Goal: Task Accomplishment & Management: Manage account settings

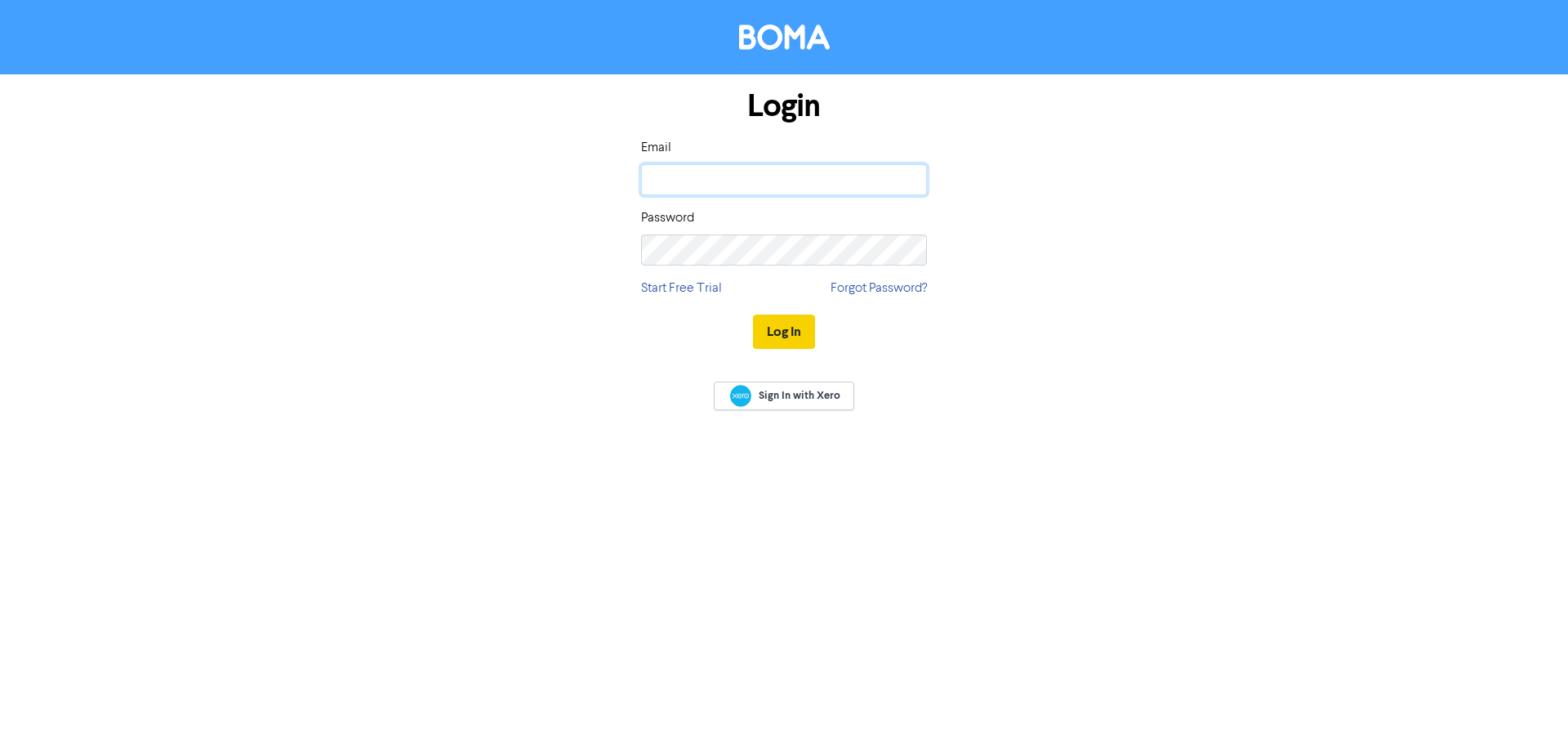
type input "[PERSON_NAME][EMAIL_ADDRESS][DOMAIN_NAME]"
click at [791, 319] on button "Log In" at bounding box center [784, 332] width 62 height 35
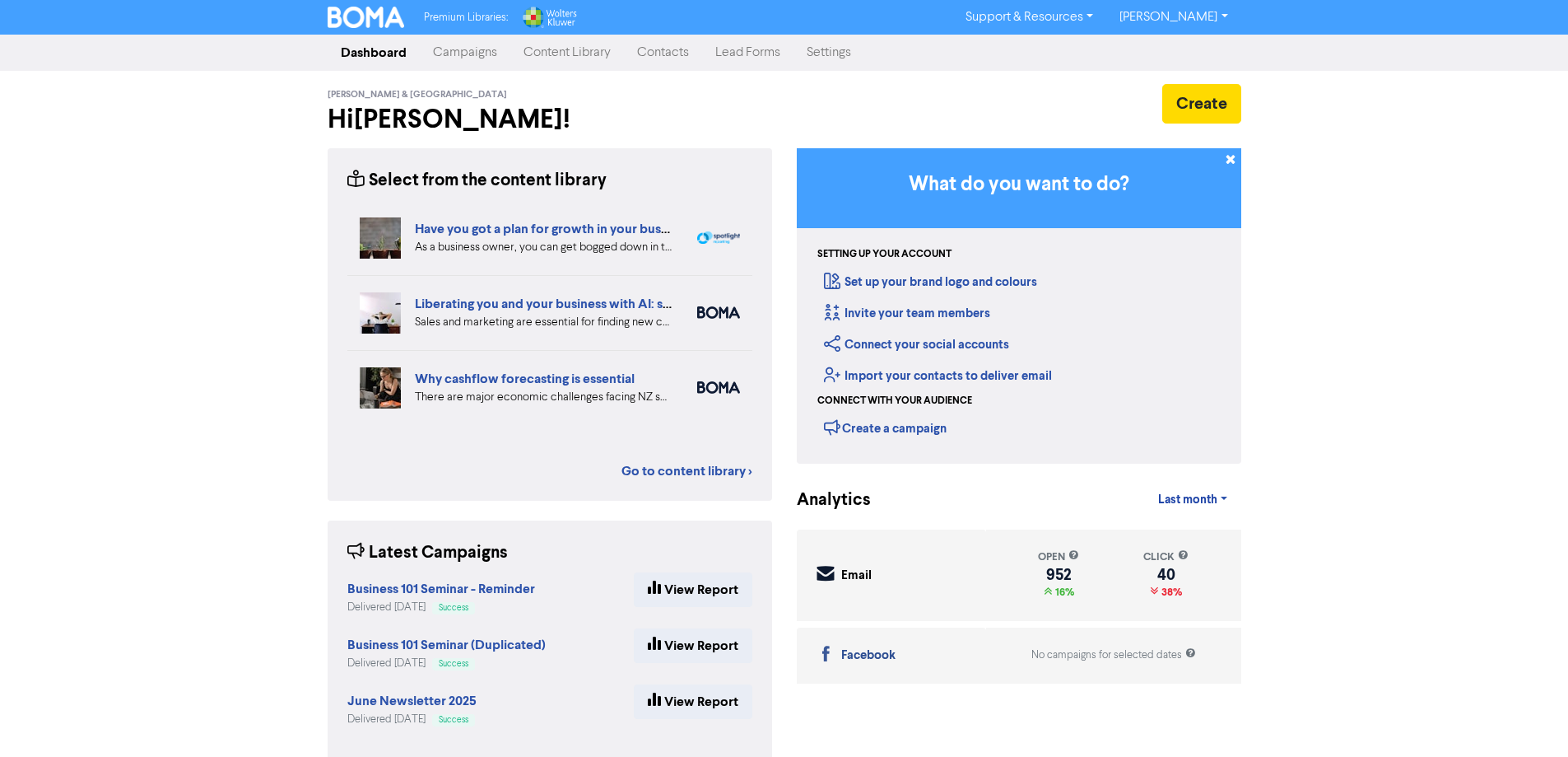
click at [460, 48] on link "Campaigns" at bounding box center [465, 53] width 90 height 33
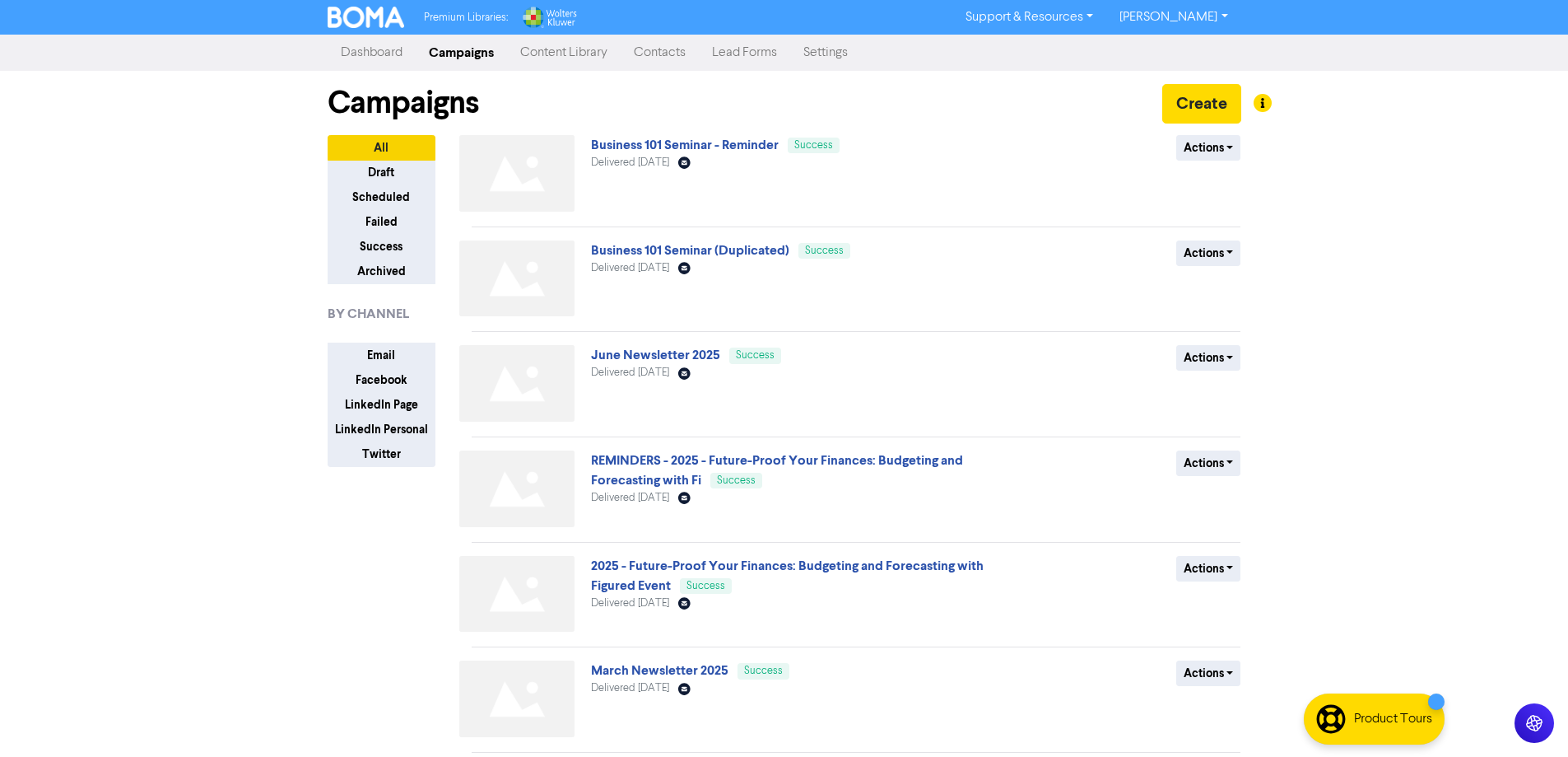
drag, startPoint x: 1209, startPoint y: 362, endPoint x: 1363, endPoint y: 338, distance: 155.9
click at [1363, 337] on div "Premium Libraries: Support & Resources Video Tutorials FAQ & Guides Marketing E…" at bounding box center [784, 378] width 1568 height 757
click at [1232, 356] on button "Actions" at bounding box center [1209, 357] width 65 height 26
click at [1220, 393] on button "Duplicate" at bounding box center [1243, 392] width 130 height 26
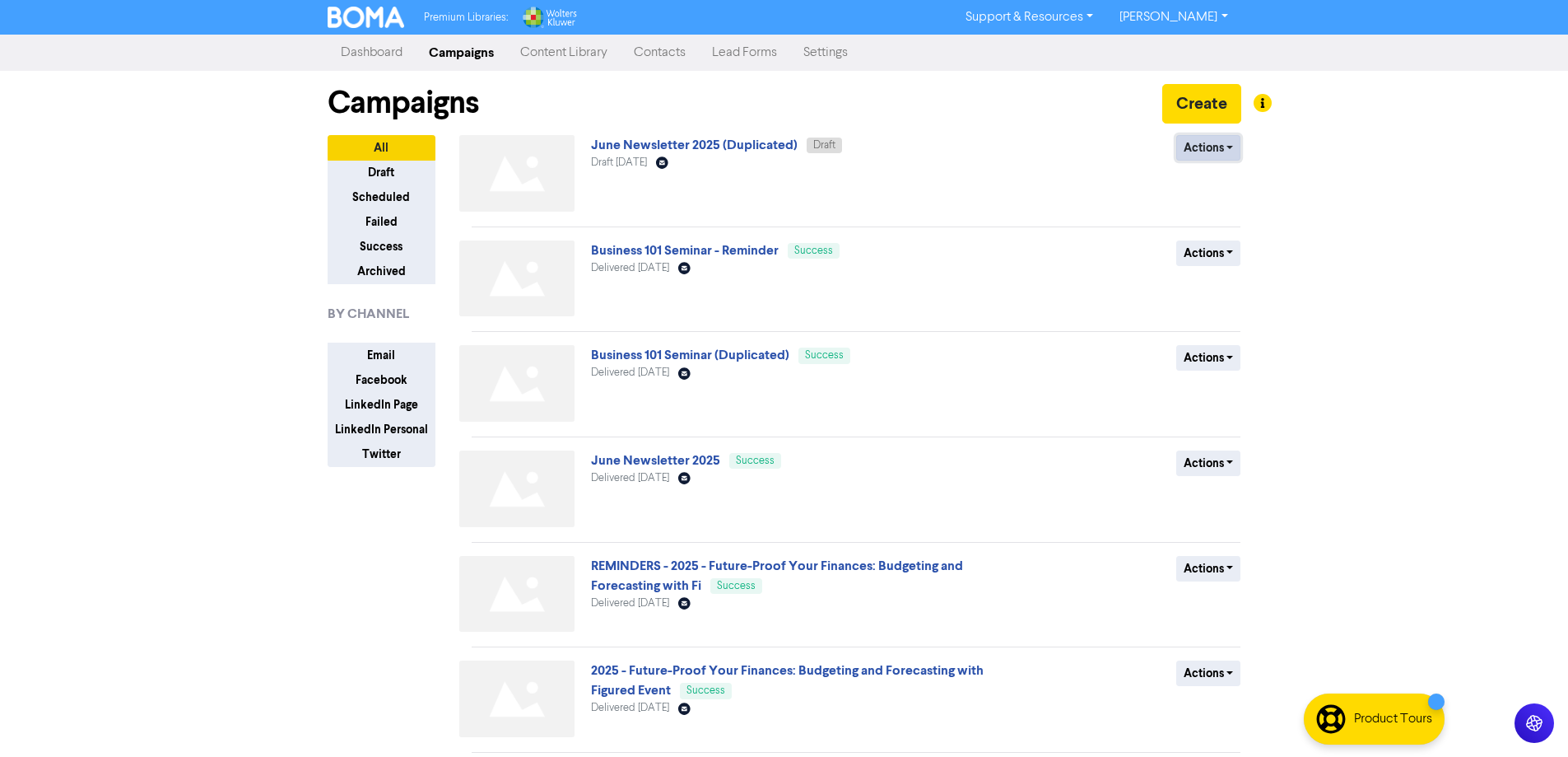
click at [1222, 147] on button "Actions" at bounding box center [1209, 147] width 65 height 26
click at [1222, 238] on button "Rename" at bounding box center [1243, 235] width 130 height 26
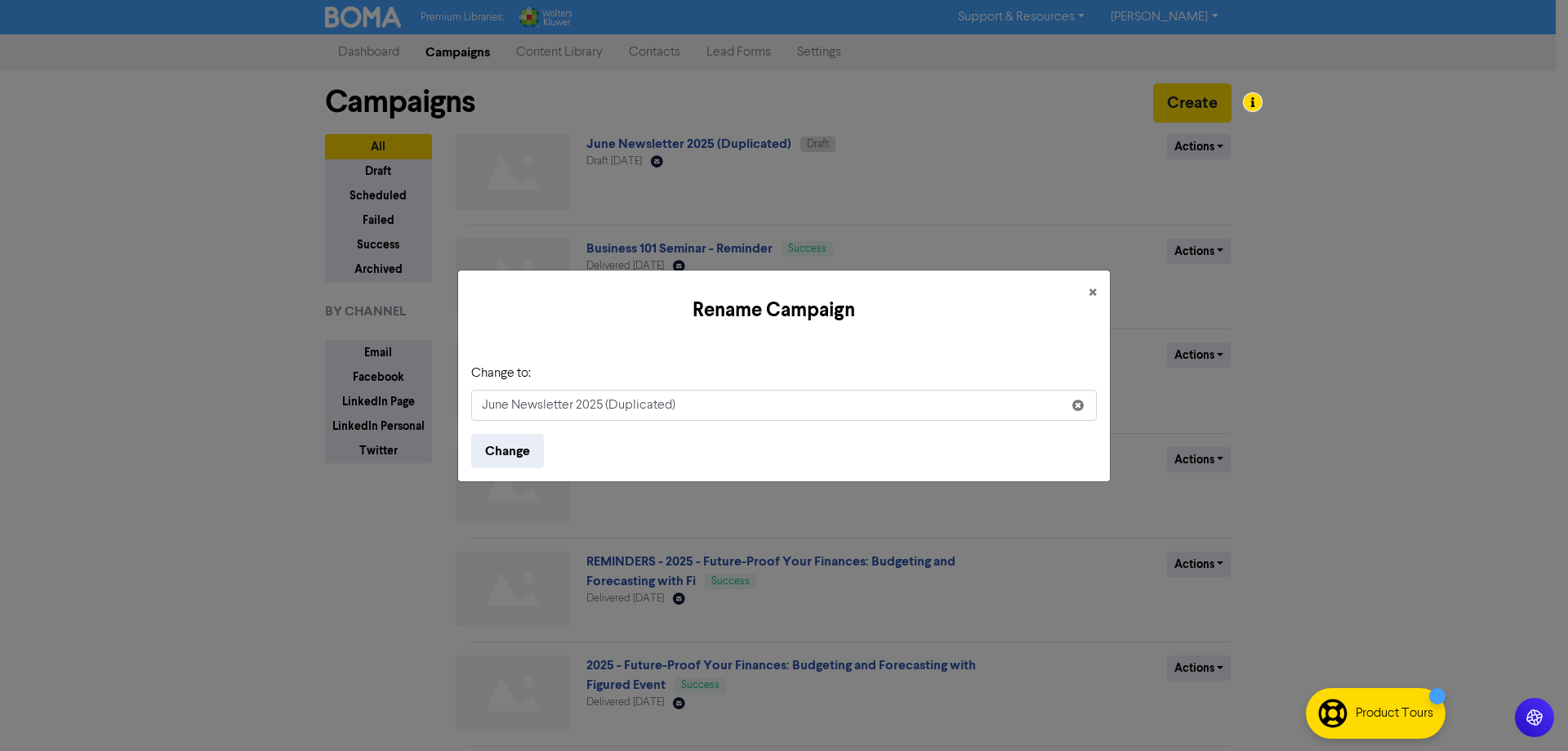
drag, startPoint x: 682, startPoint y: 405, endPoint x: 434, endPoint y: 400, distance: 248.1
click at [434, 400] on div "Rename Campaign × Change to: June Newsletter 2025 (Duplicated) Change" at bounding box center [784, 375] width 1568 height 751
type input "September Newsletter 2025"
click at [472, 434] on button "Change" at bounding box center [508, 450] width 73 height 35
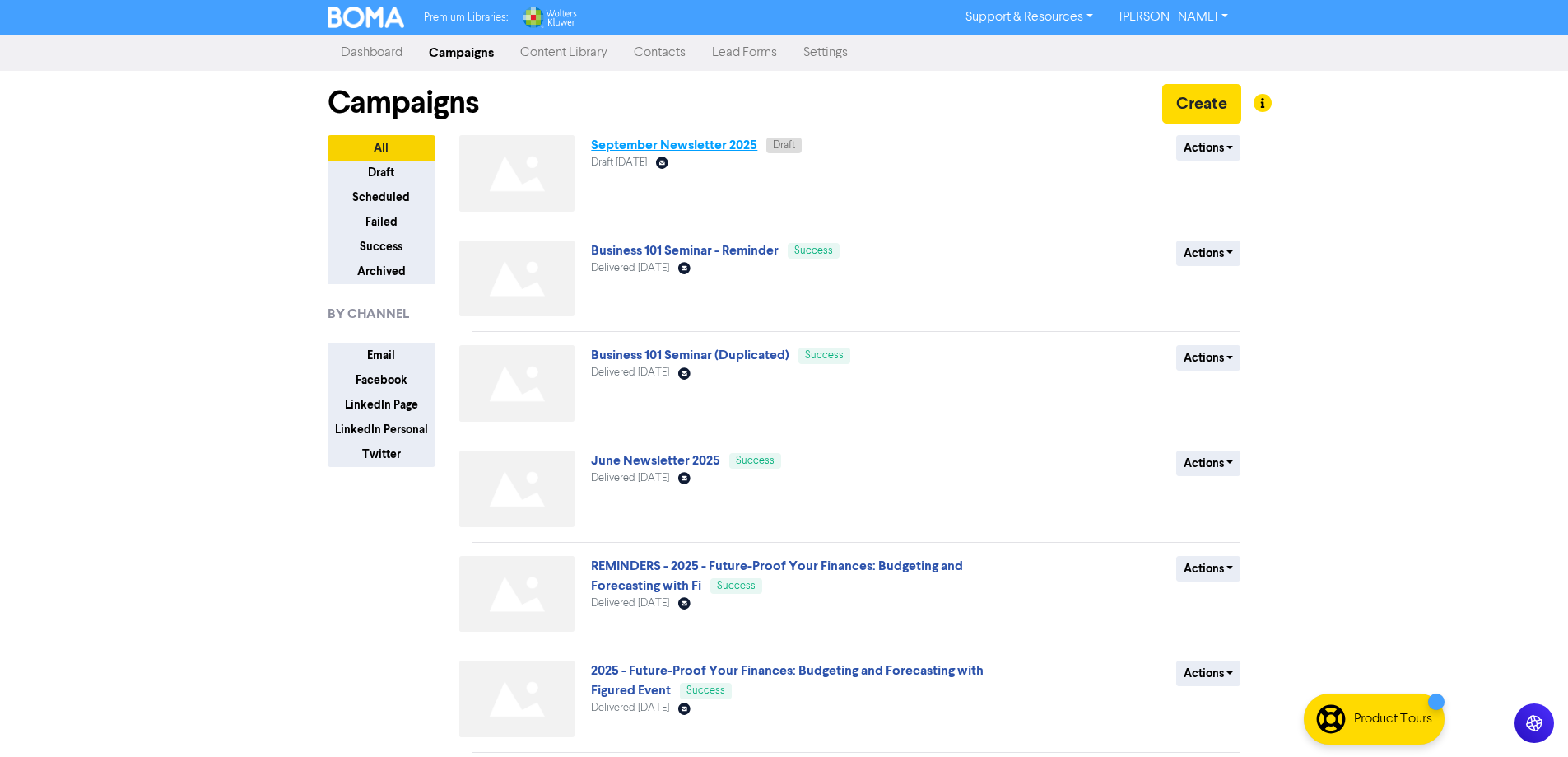
click at [637, 148] on link "September Newsletter 2025" at bounding box center [675, 145] width 166 height 16
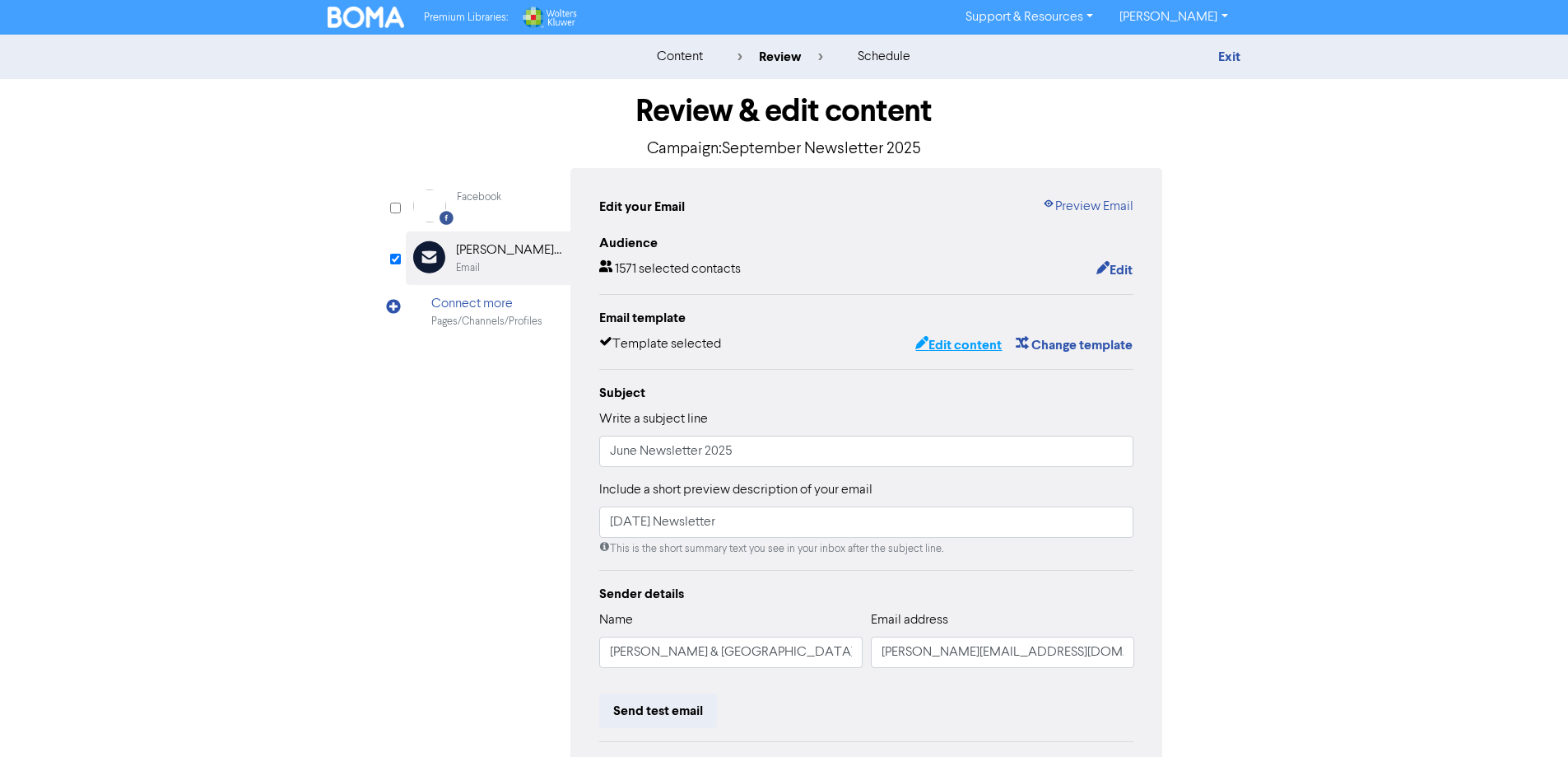
click at [950, 346] on button "Edit content" at bounding box center [959, 345] width 88 height 21
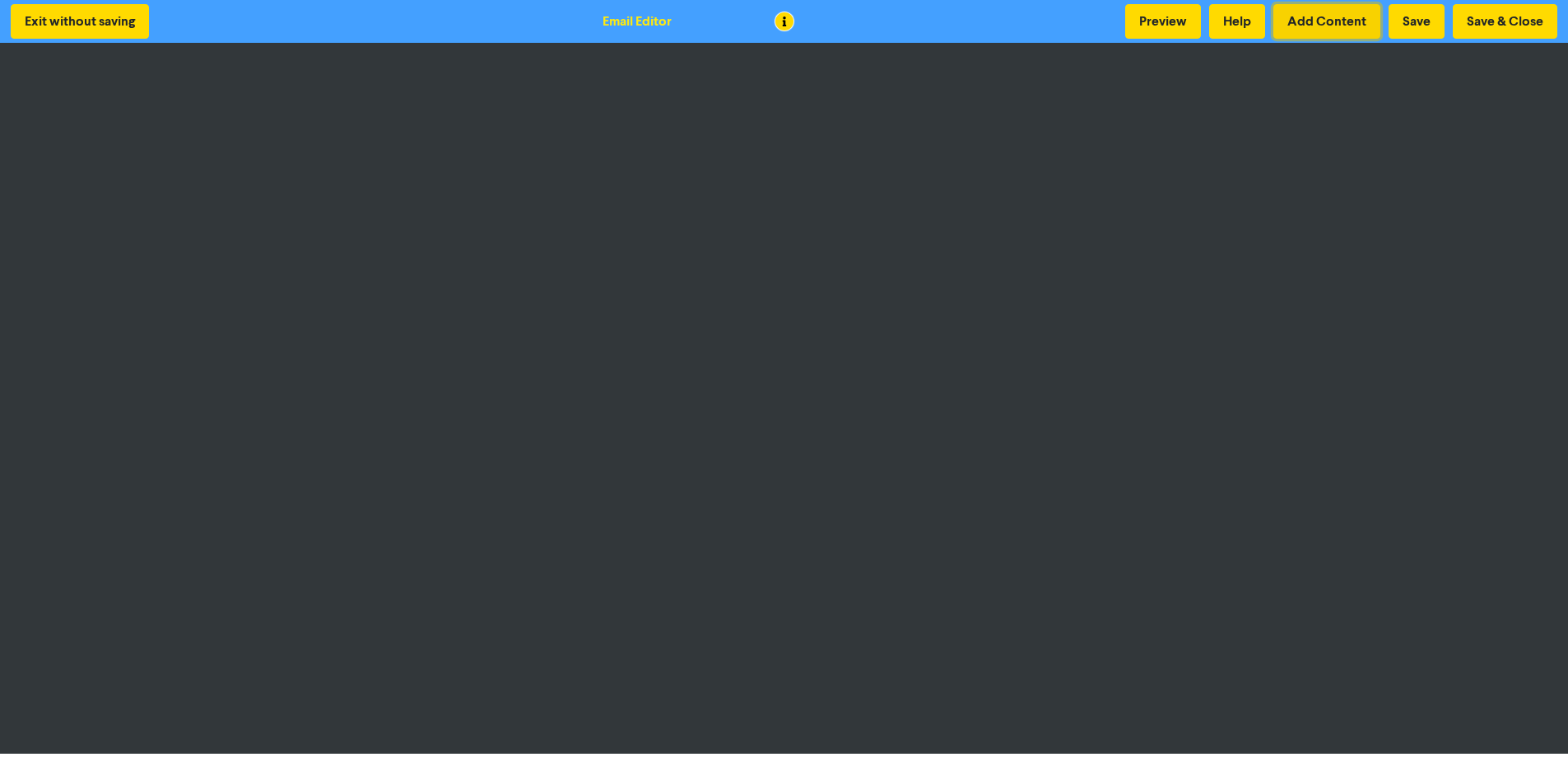
click at [1315, 16] on button "Add Content" at bounding box center [1327, 21] width 107 height 35
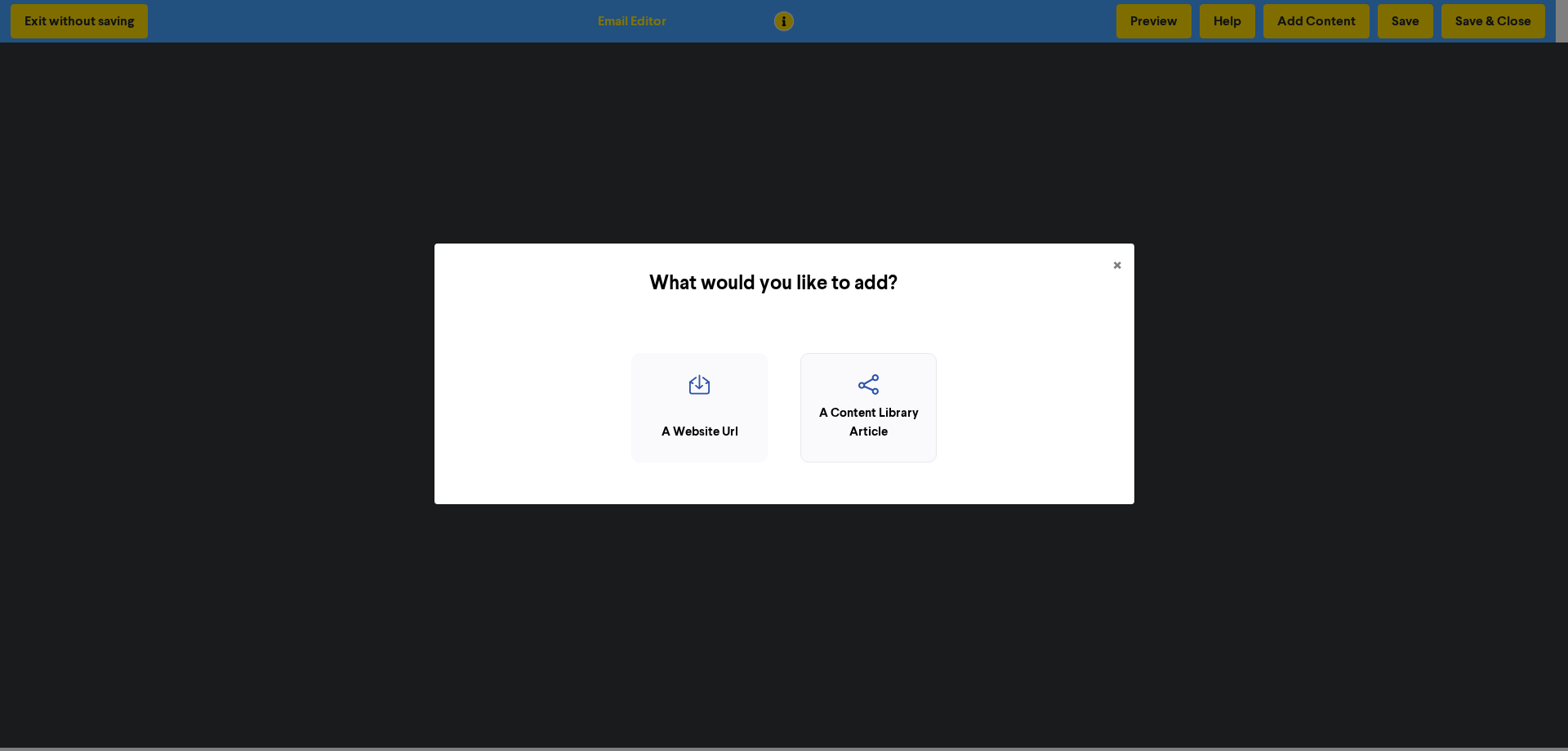
click at [878, 415] on div "A Content Library Article" at bounding box center [869, 422] width 119 height 36
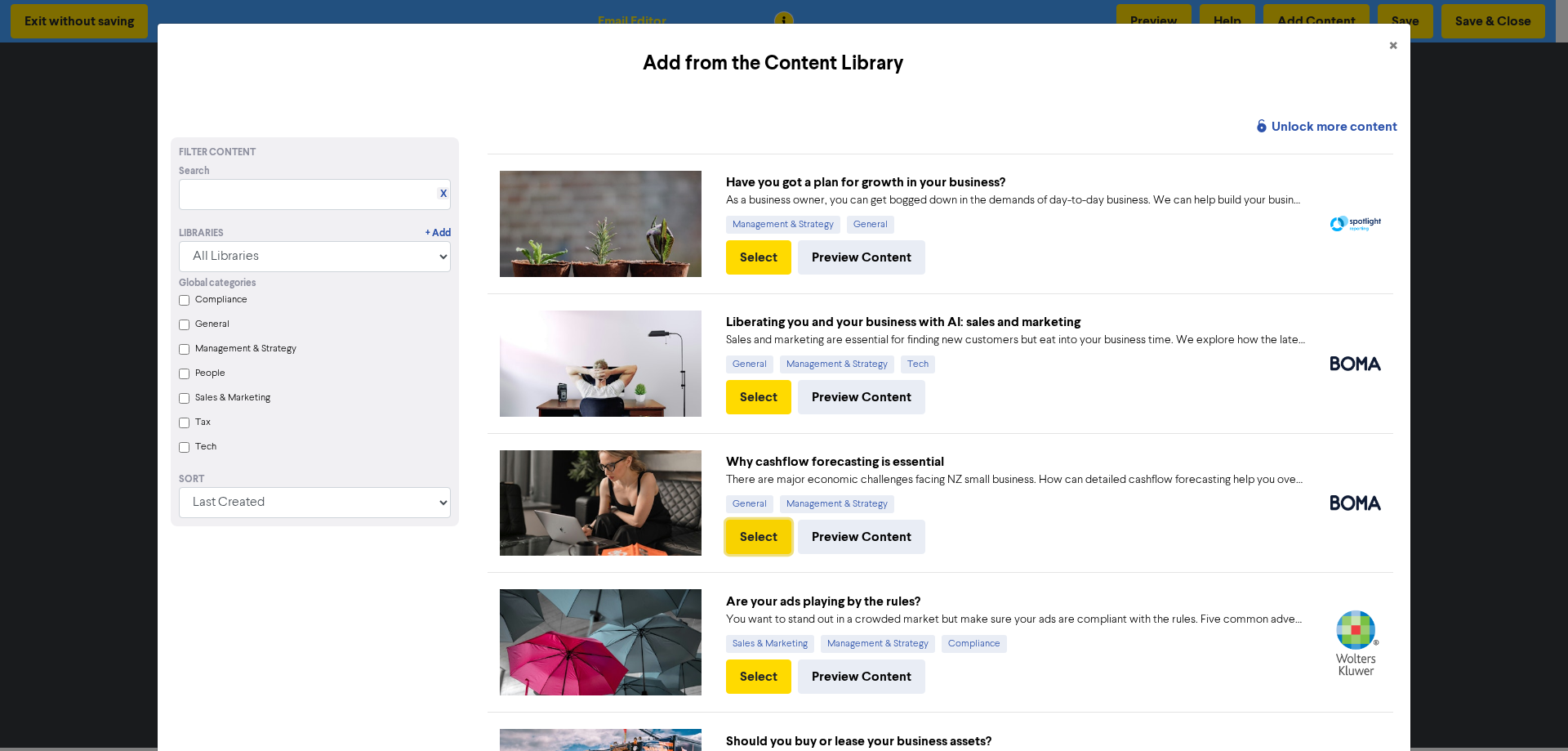
click at [764, 536] on button "Select" at bounding box center [759, 536] width 66 height 35
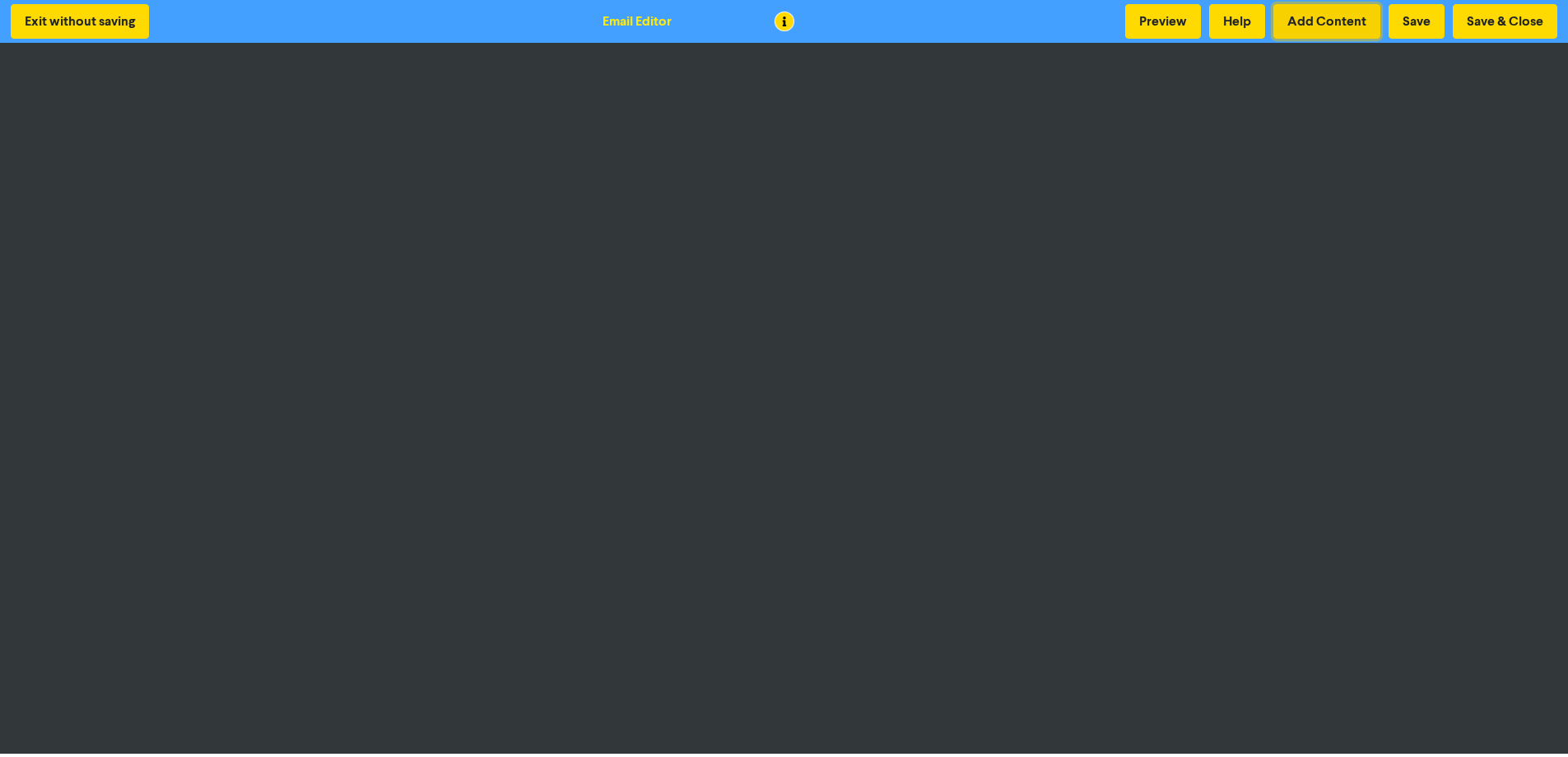
click at [1304, 25] on button "Add Content" at bounding box center [1327, 21] width 107 height 35
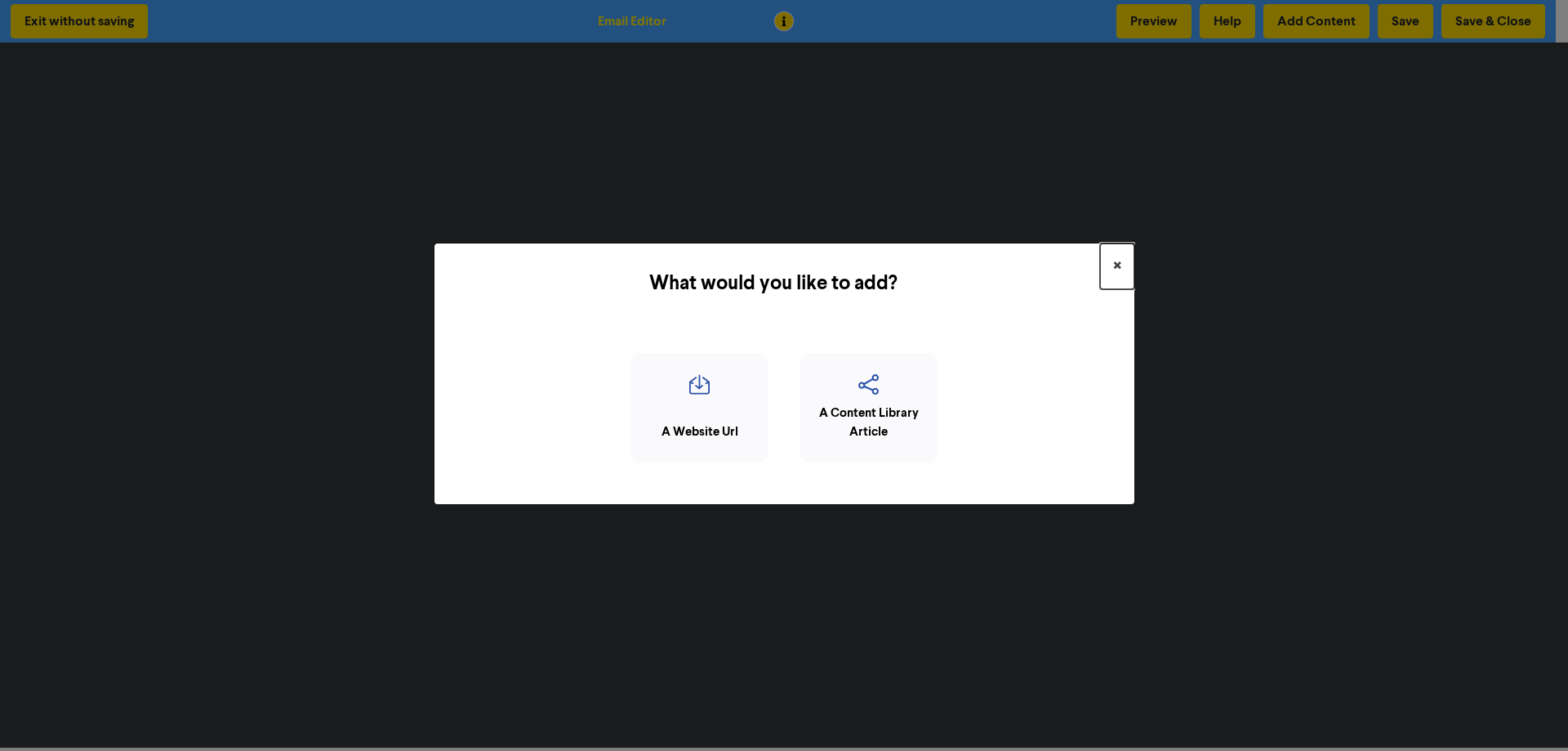
click at [1117, 265] on span "×" at bounding box center [1117, 267] width 8 height 25
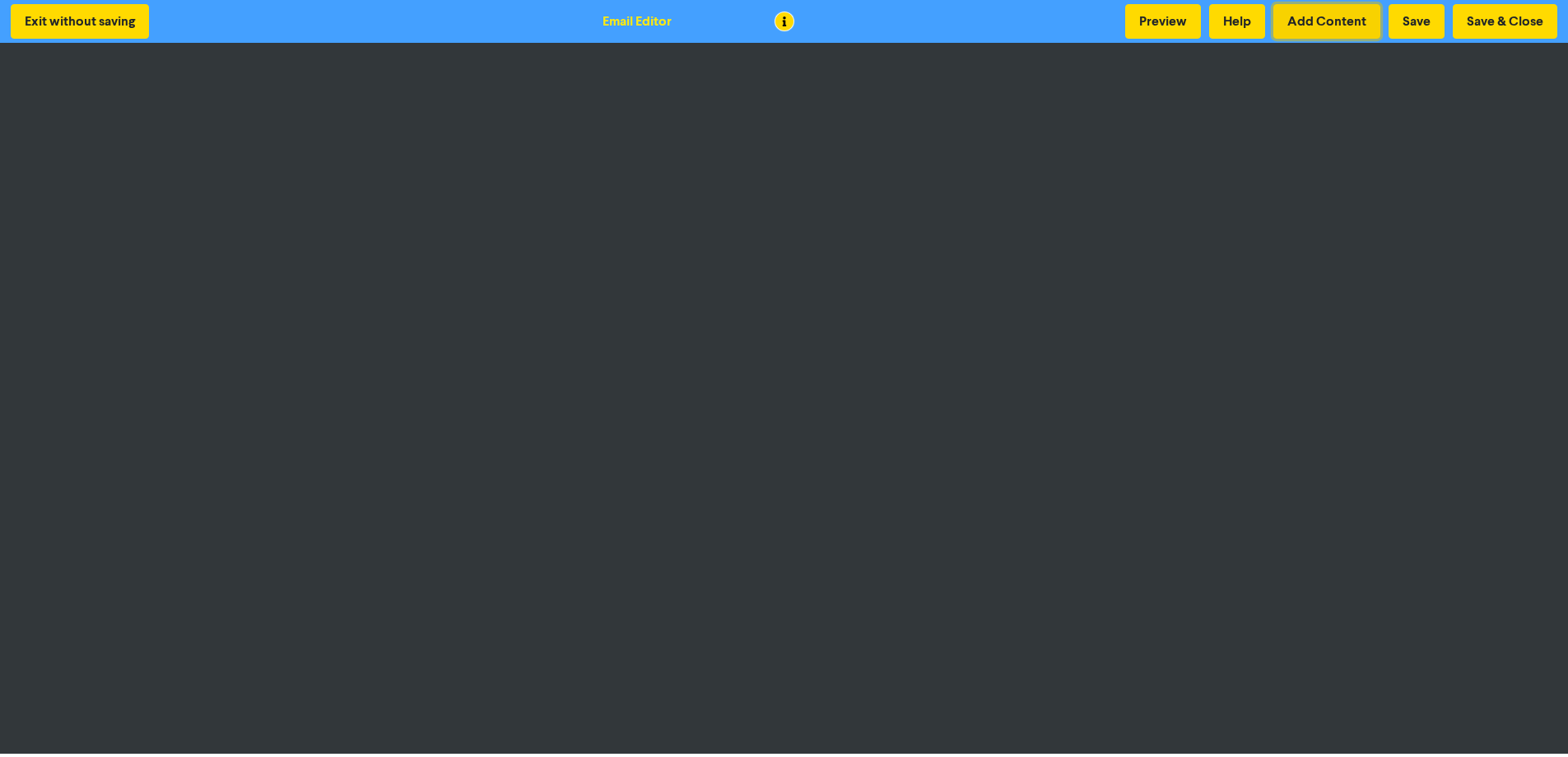
click at [1325, 23] on button "Add Content" at bounding box center [1327, 21] width 107 height 35
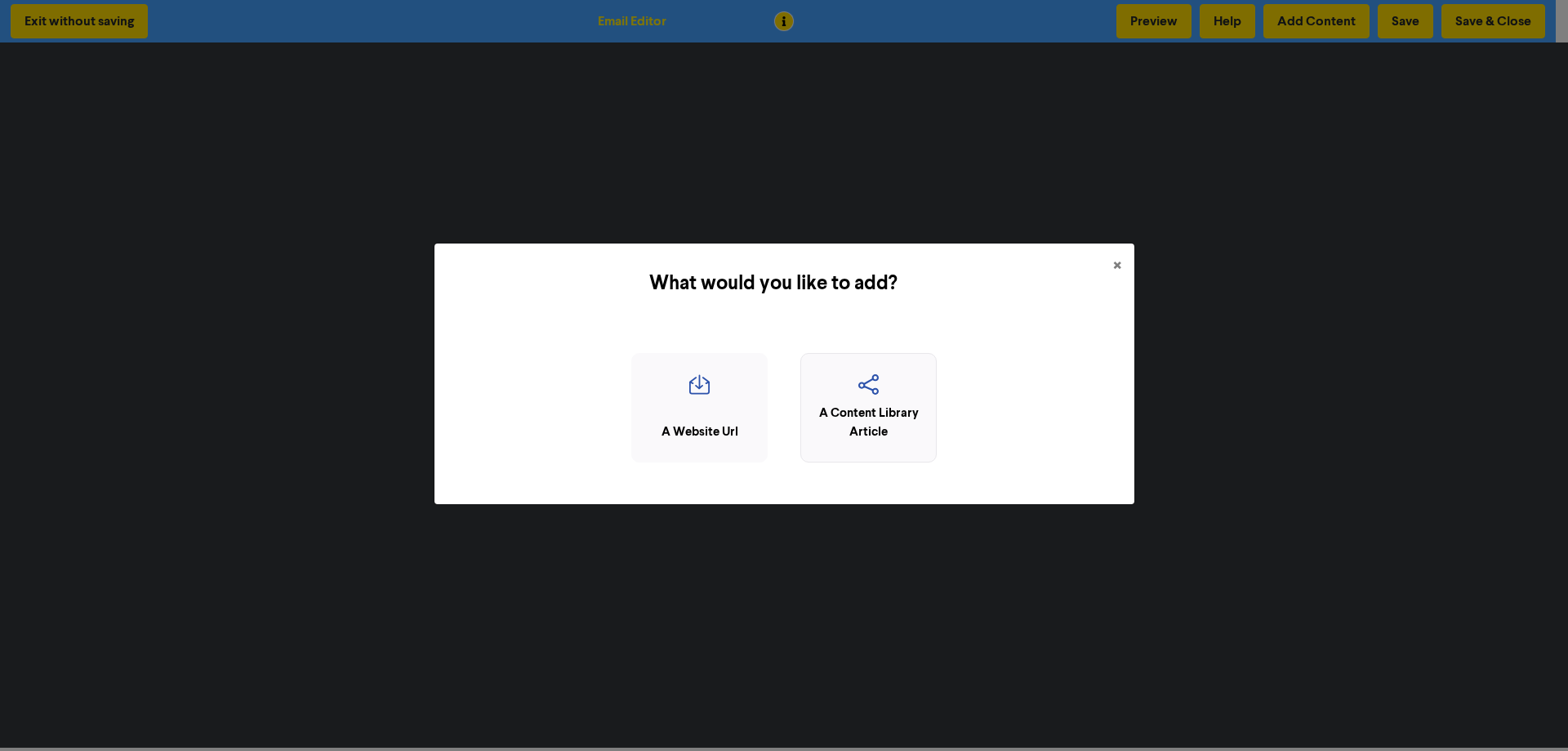
click at [884, 411] on div "A Content Library Article" at bounding box center [869, 422] width 119 height 36
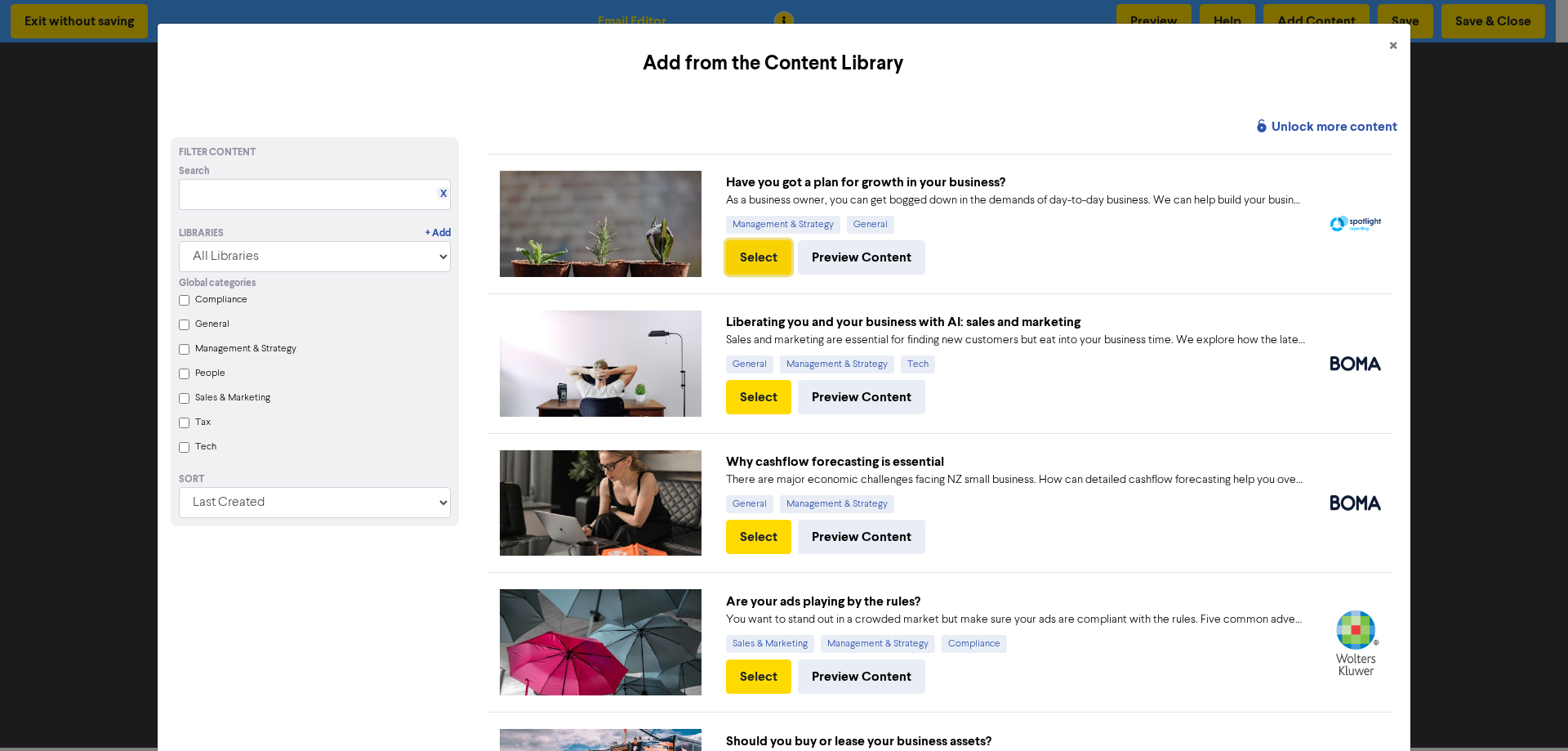
click at [762, 258] on button "Select" at bounding box center [759, 257] width 66 height 35
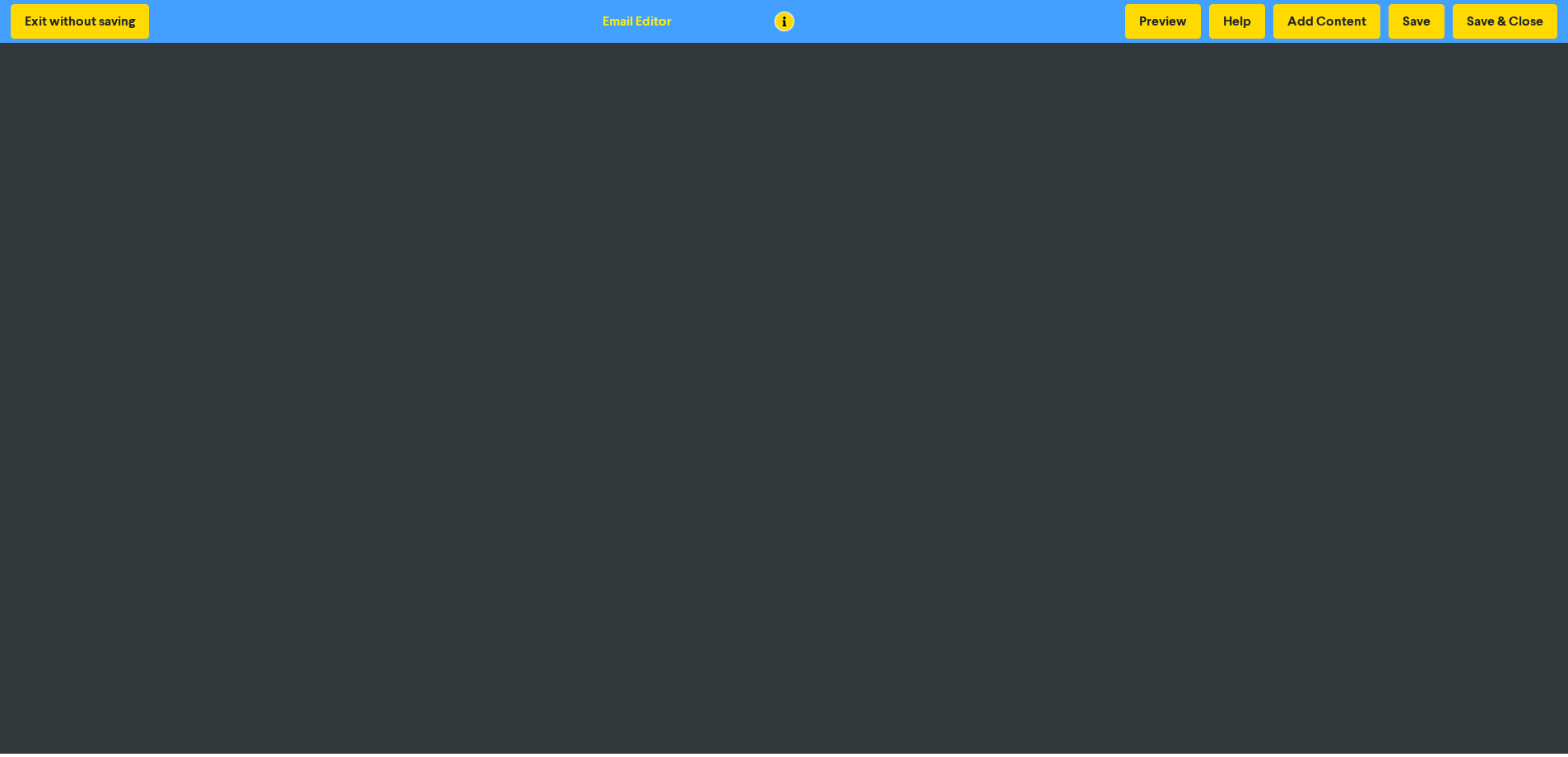
scroll to position [2, 0]
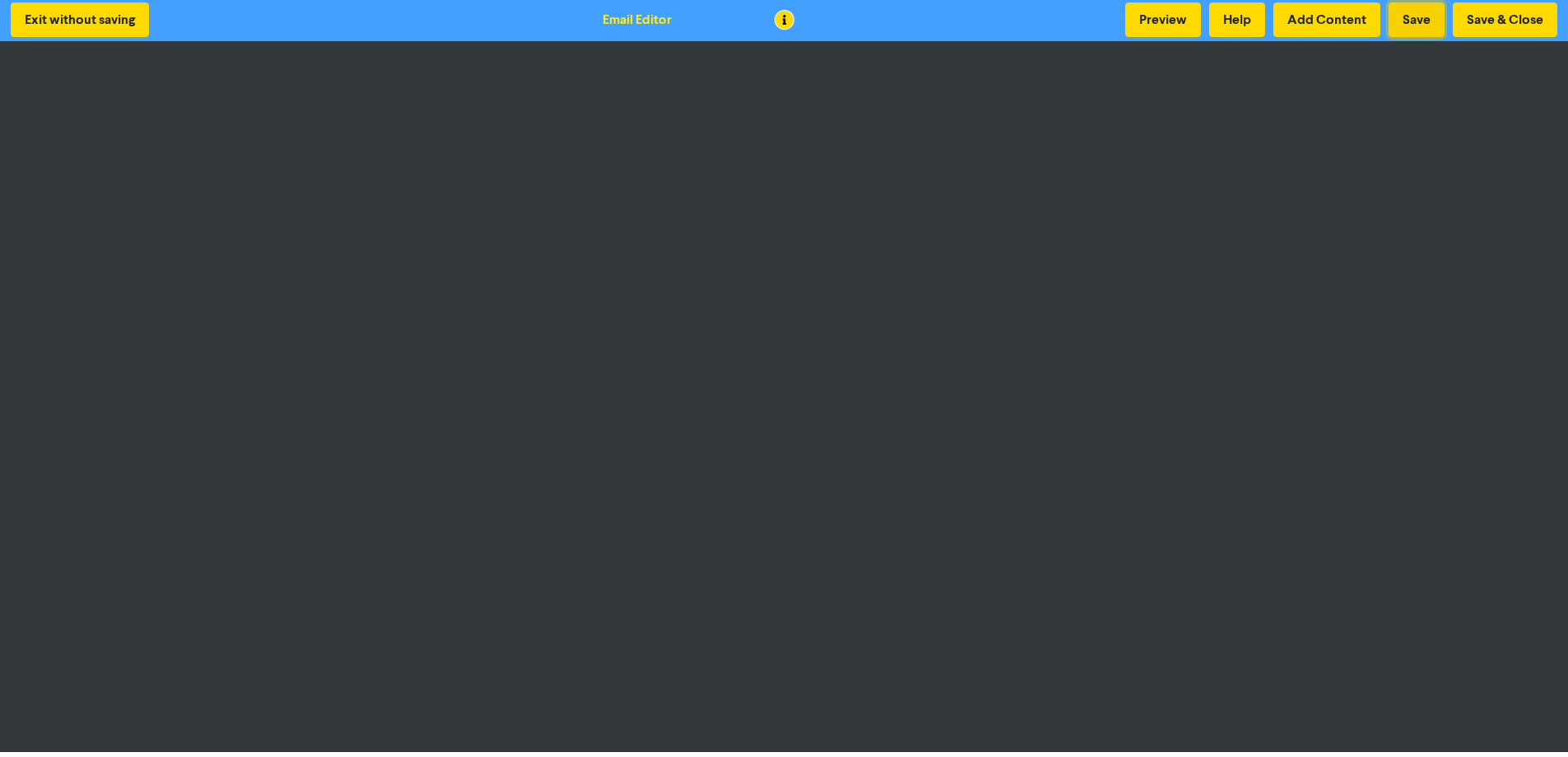
click at [1405, 16] on button "Save" at bounding box center [1416, 20] width 56 height 35
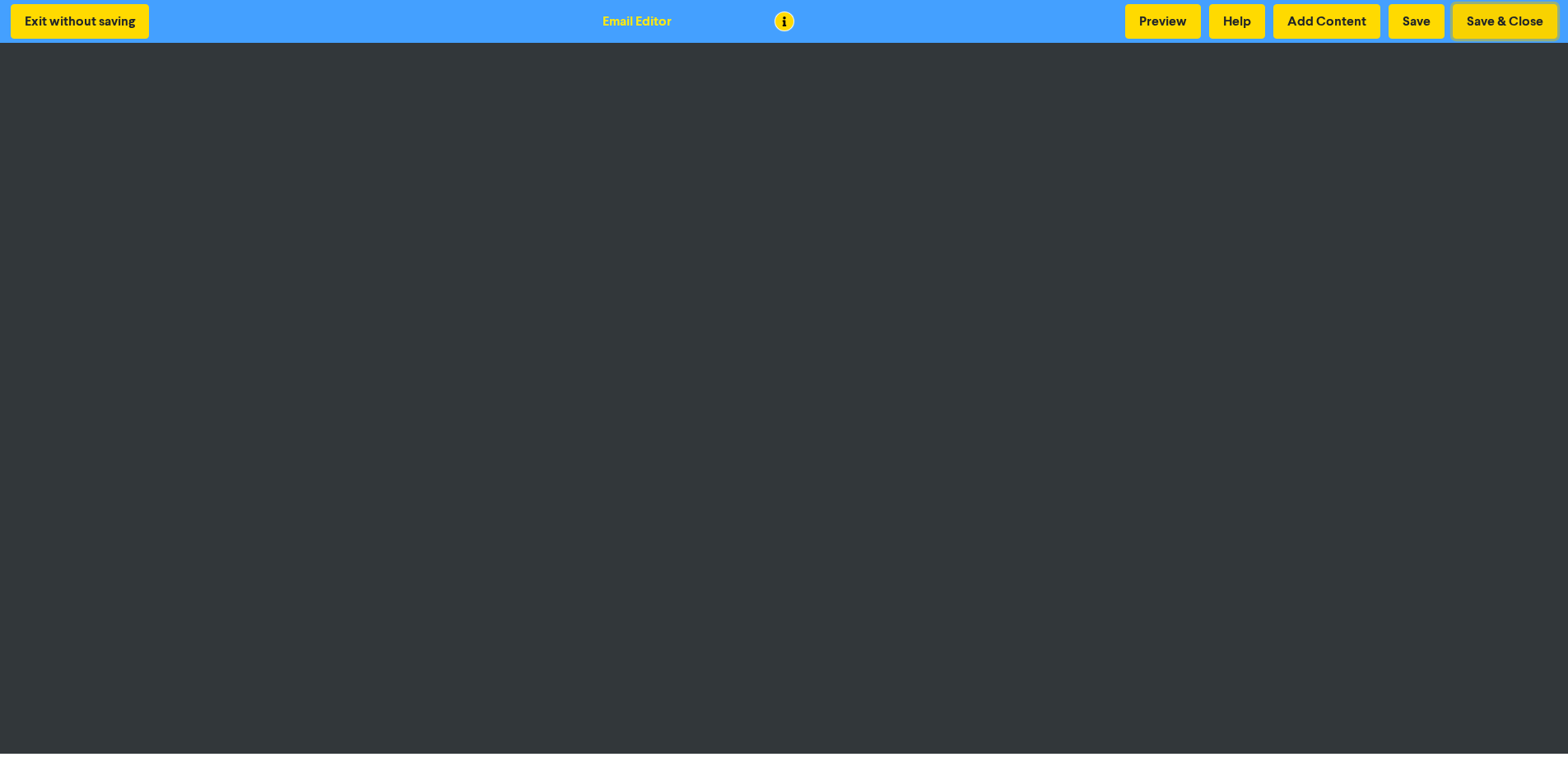
click at [1479, 20] on button "Save & Close" at bounding box center [1505, 21] width 105 height 35
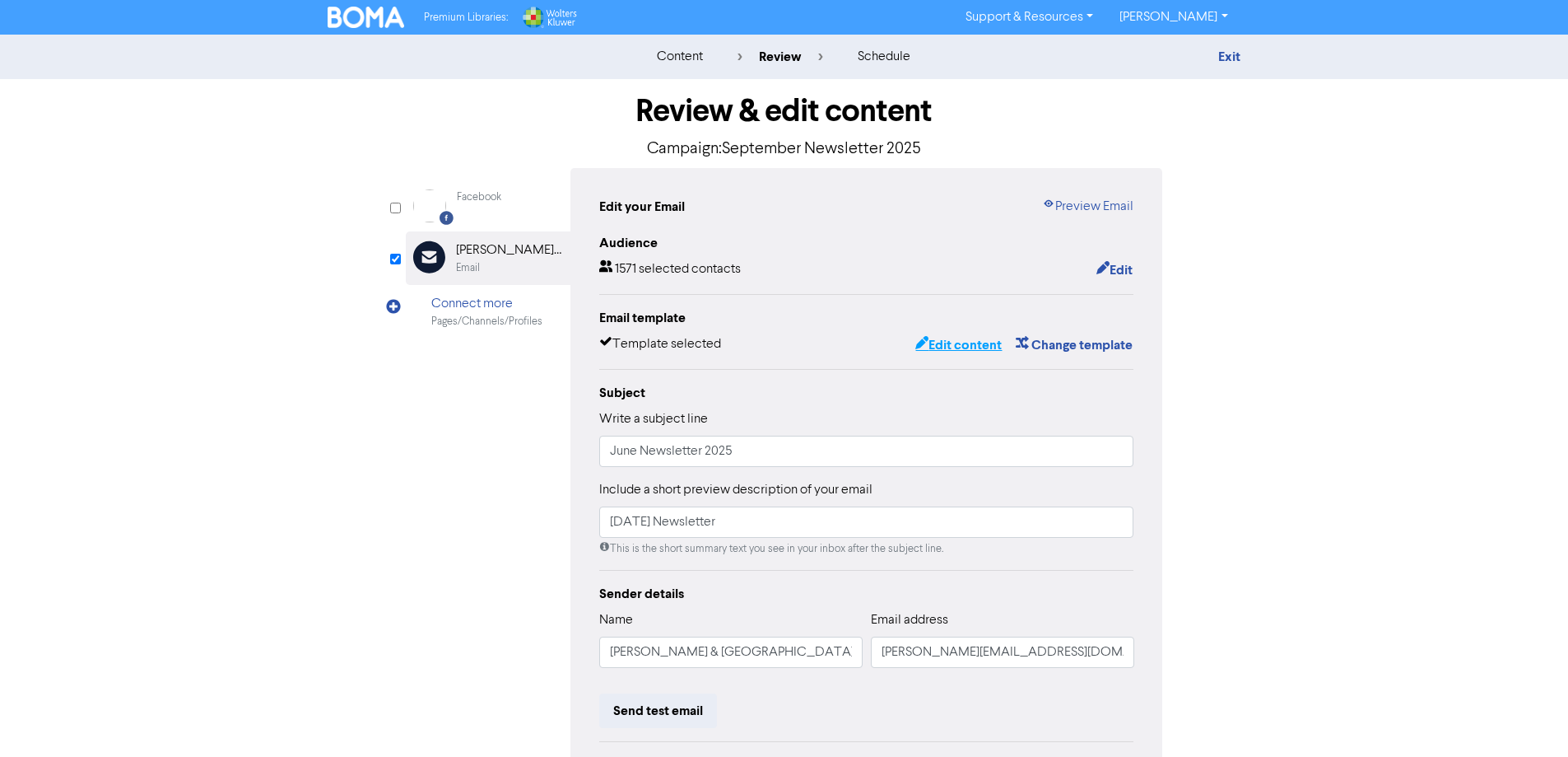
click at [953, 349] on button "Edit content" at bounding box center [959, 345] width 88 height 21
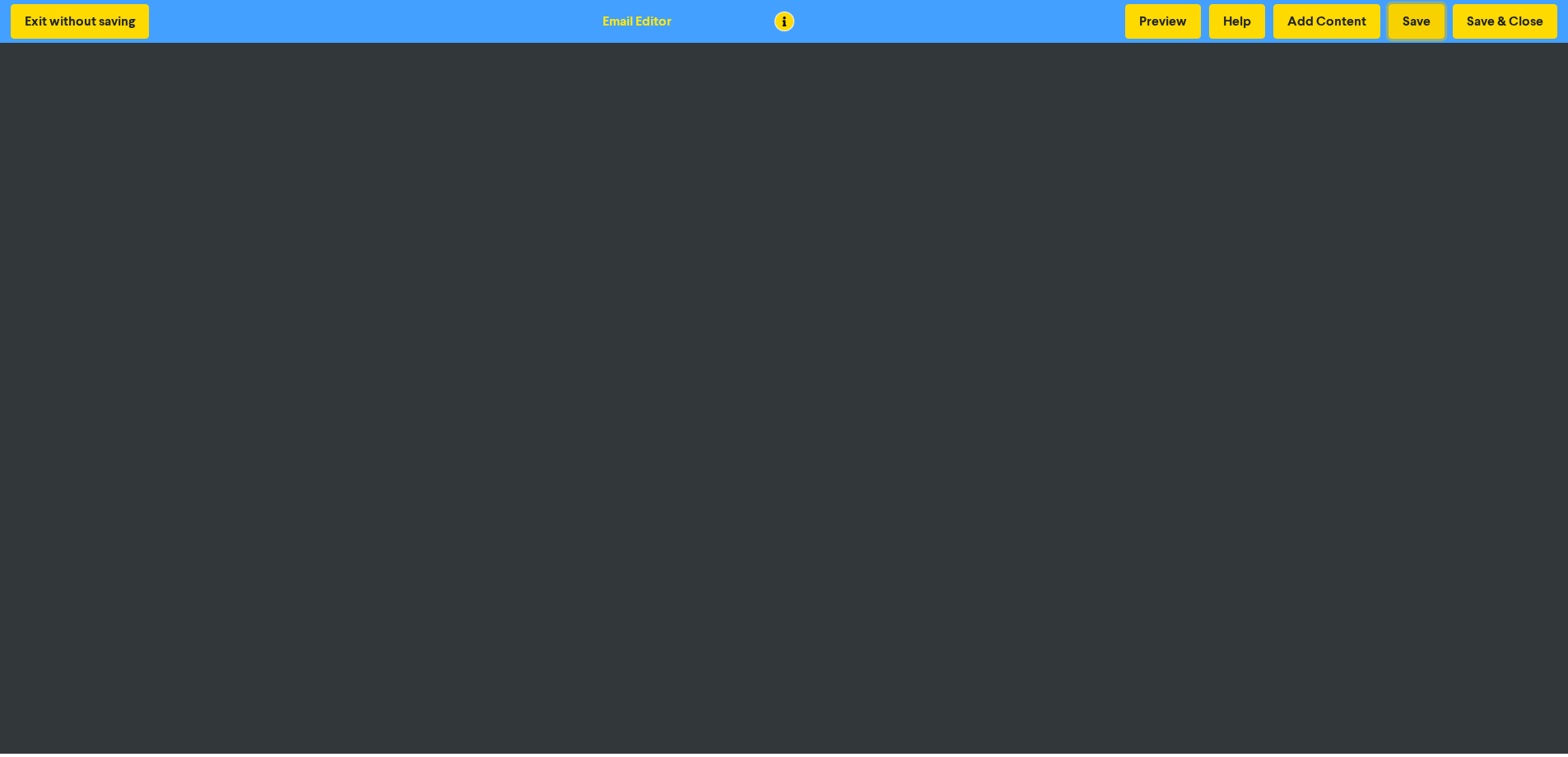
click at [1406, 19] on button "Save" at bounding box center [1416, 21] width 56 height 35
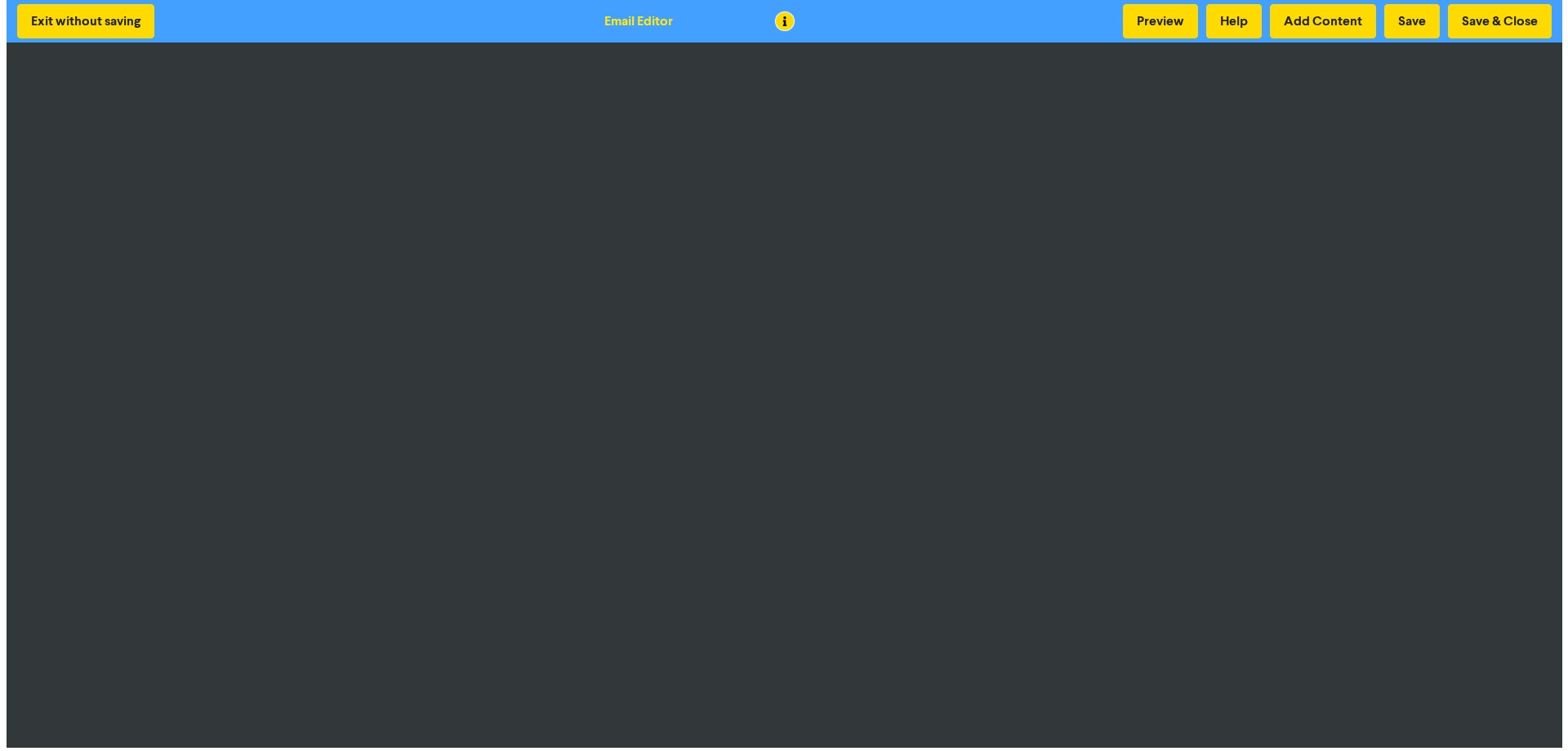
scroll to position [2, 0]
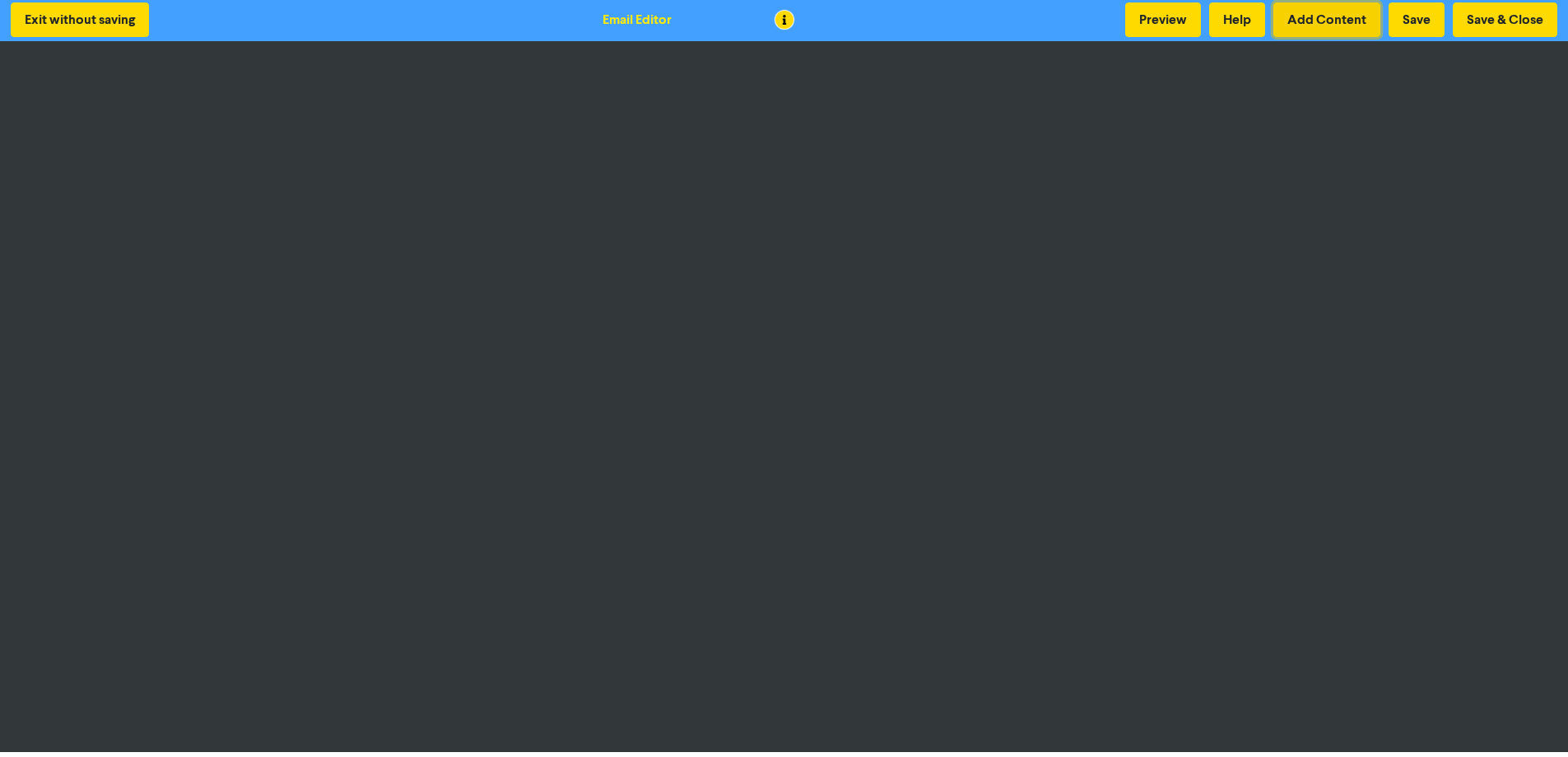
click at [1329, 27] on button "Add Content" at bounding box center [1327, 20] width 107 height 35
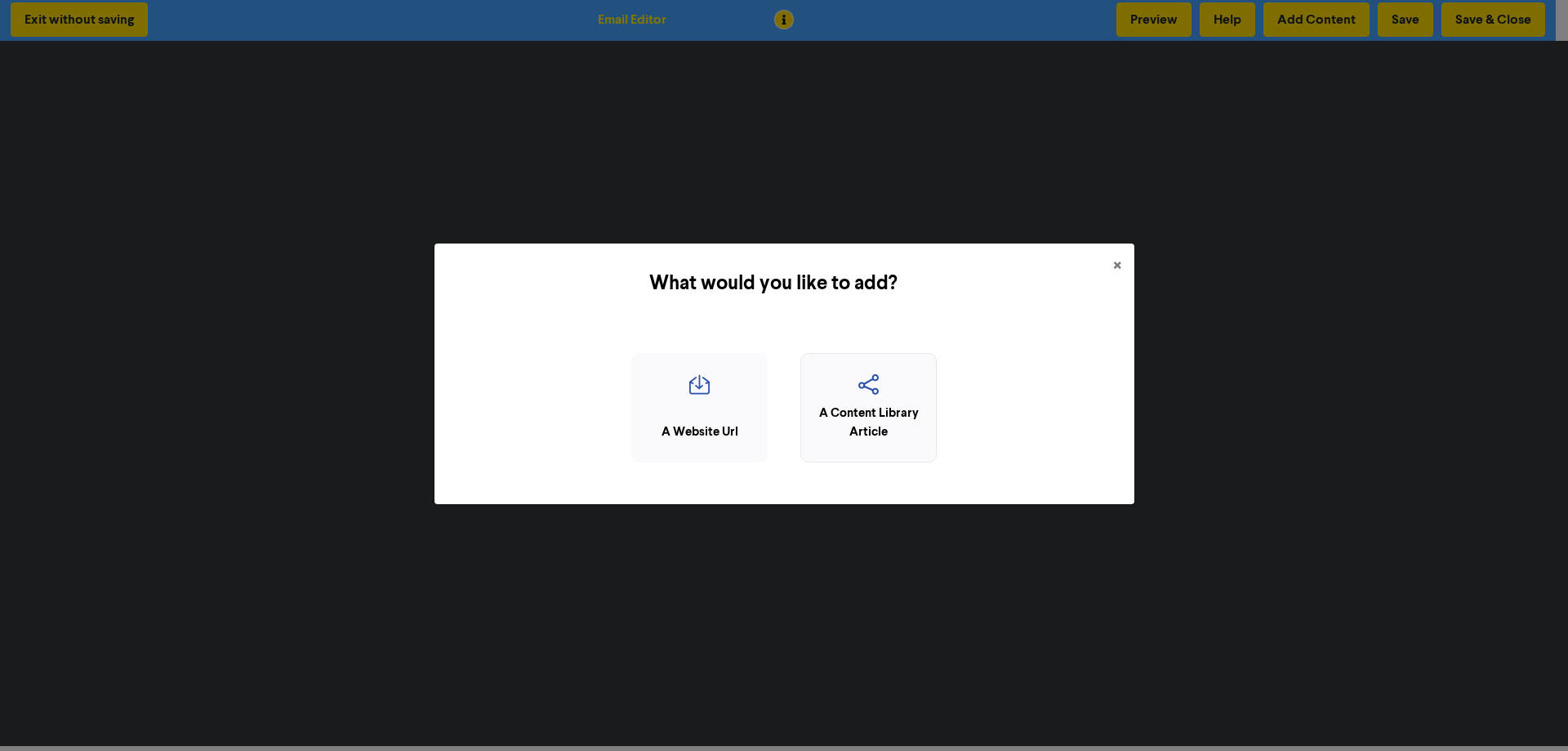
click at [872, 423] on div "A Content Library Article" at bounding box center [869, 422] width 119 height 36
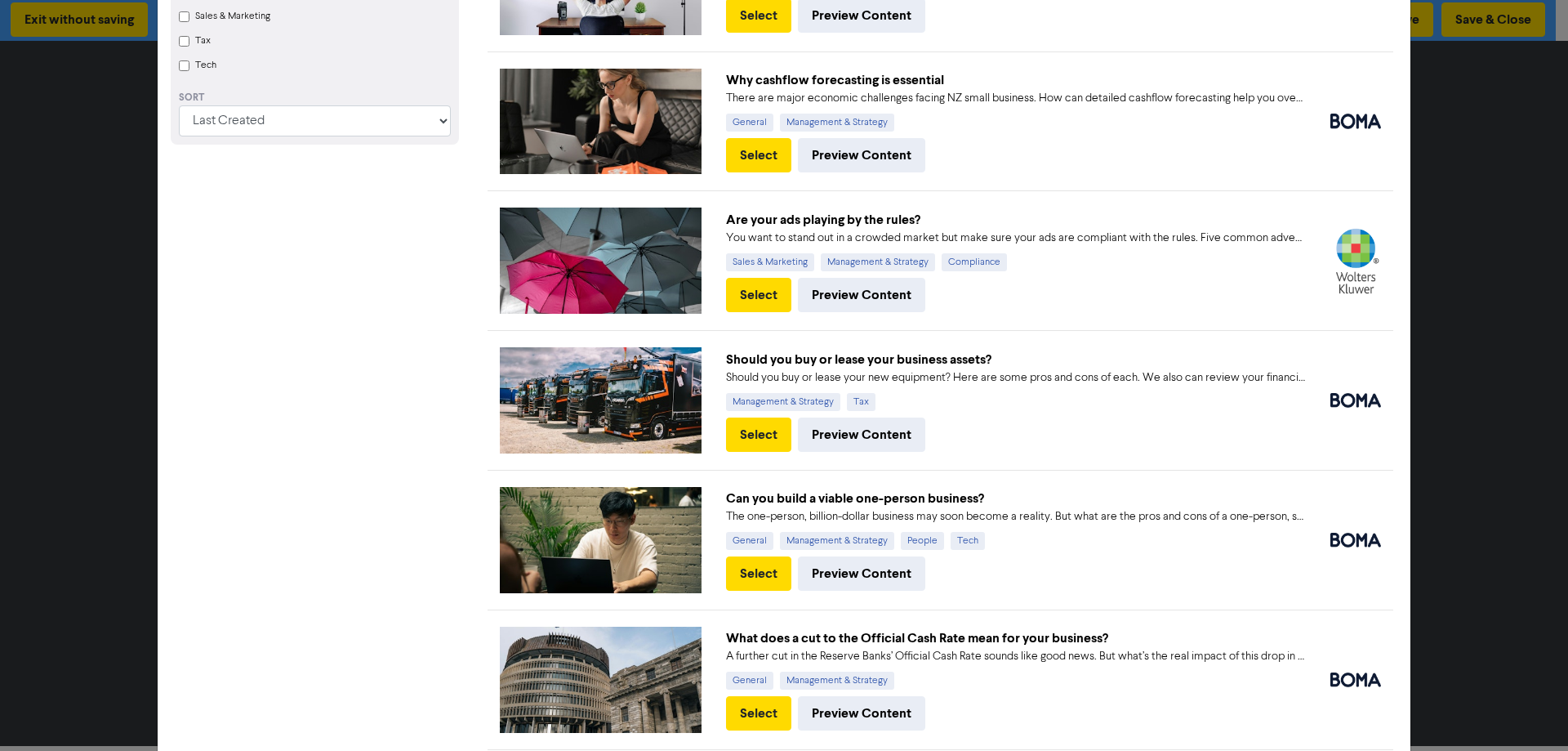
scroll to position [409, 0]
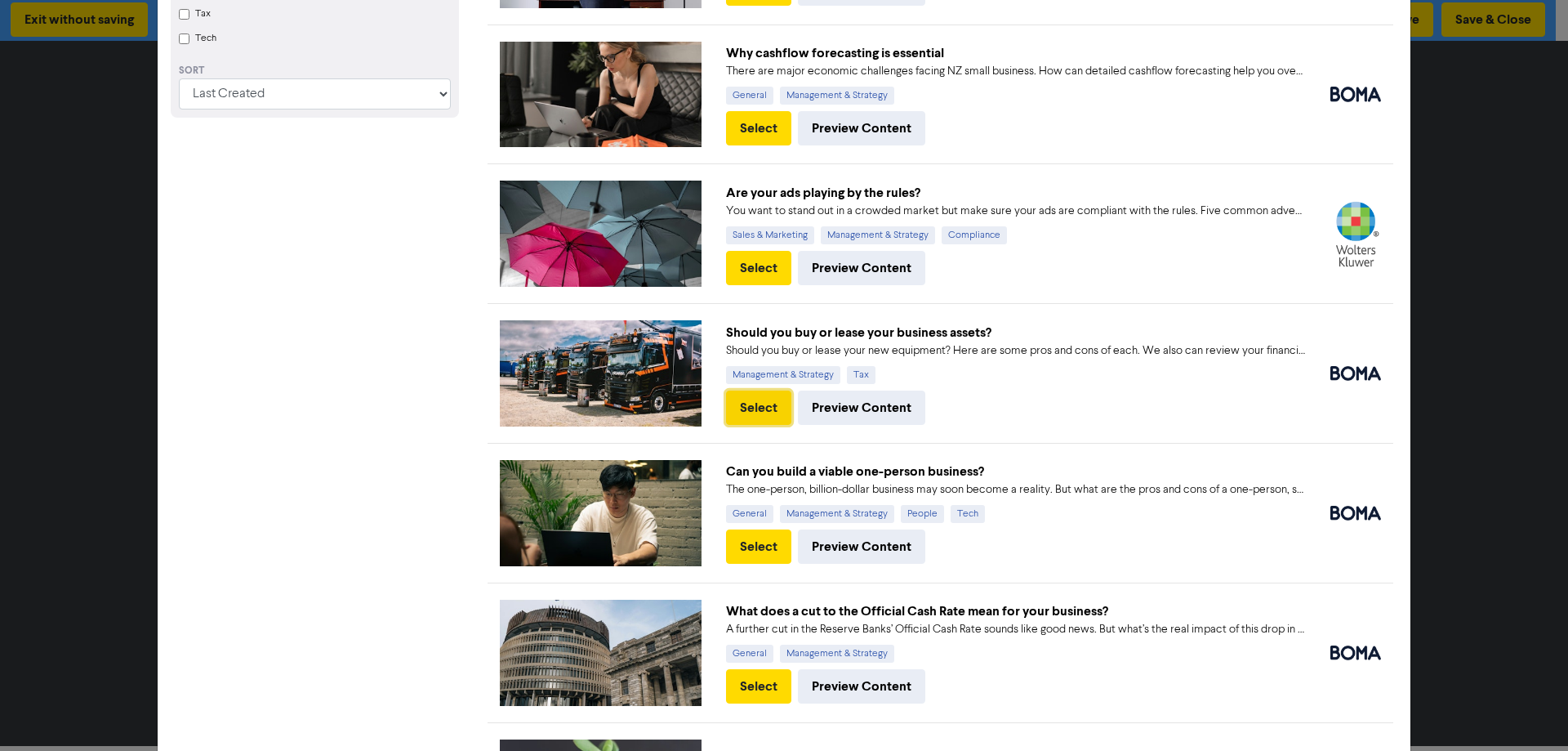
click at [759, 403] on button "Select" at bounding box center [759, 407] width 66 height 35
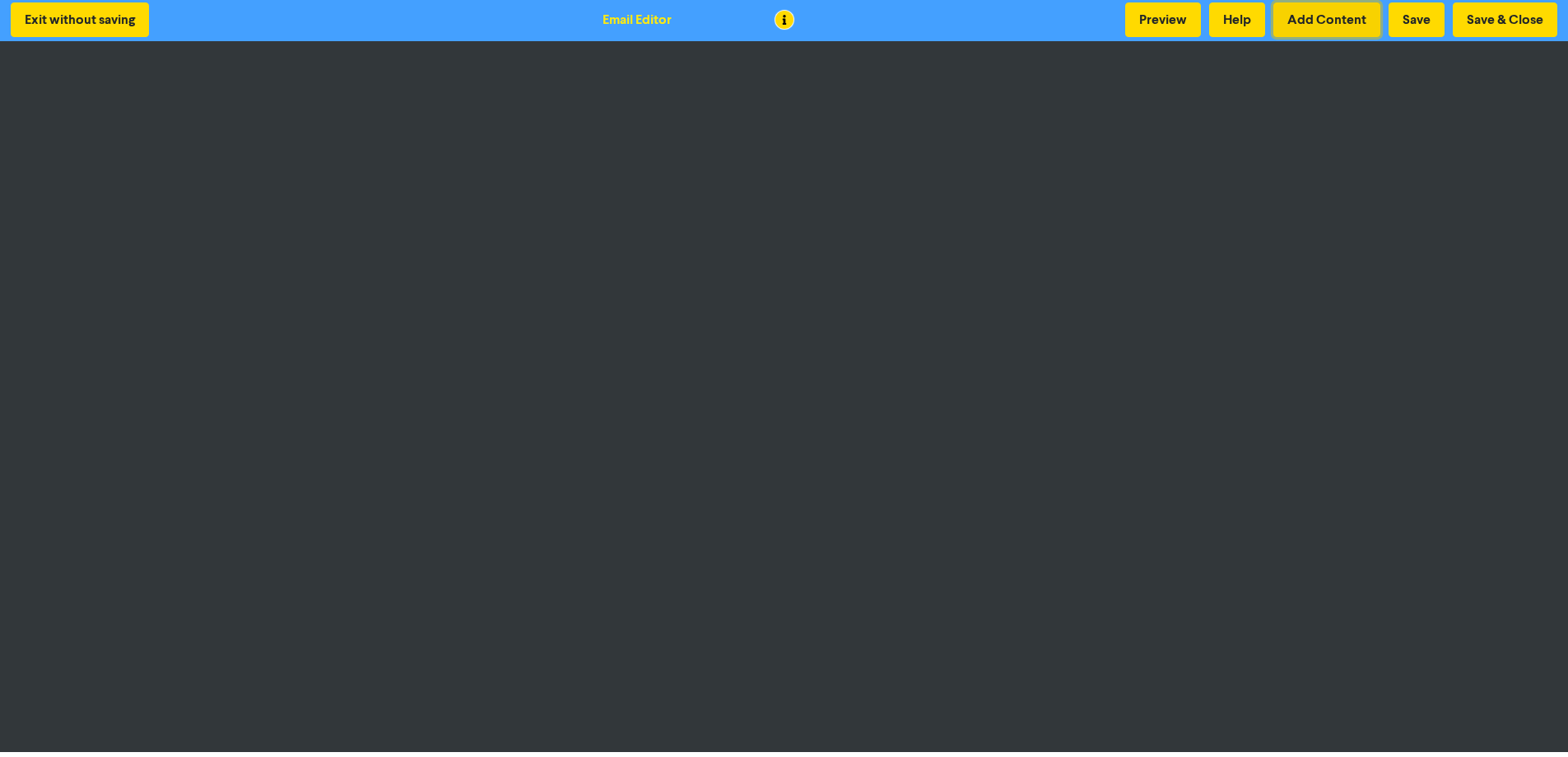
click at [1313, 17] on button "Add Content" at bounding box center [1327, 20] width 107 height 35
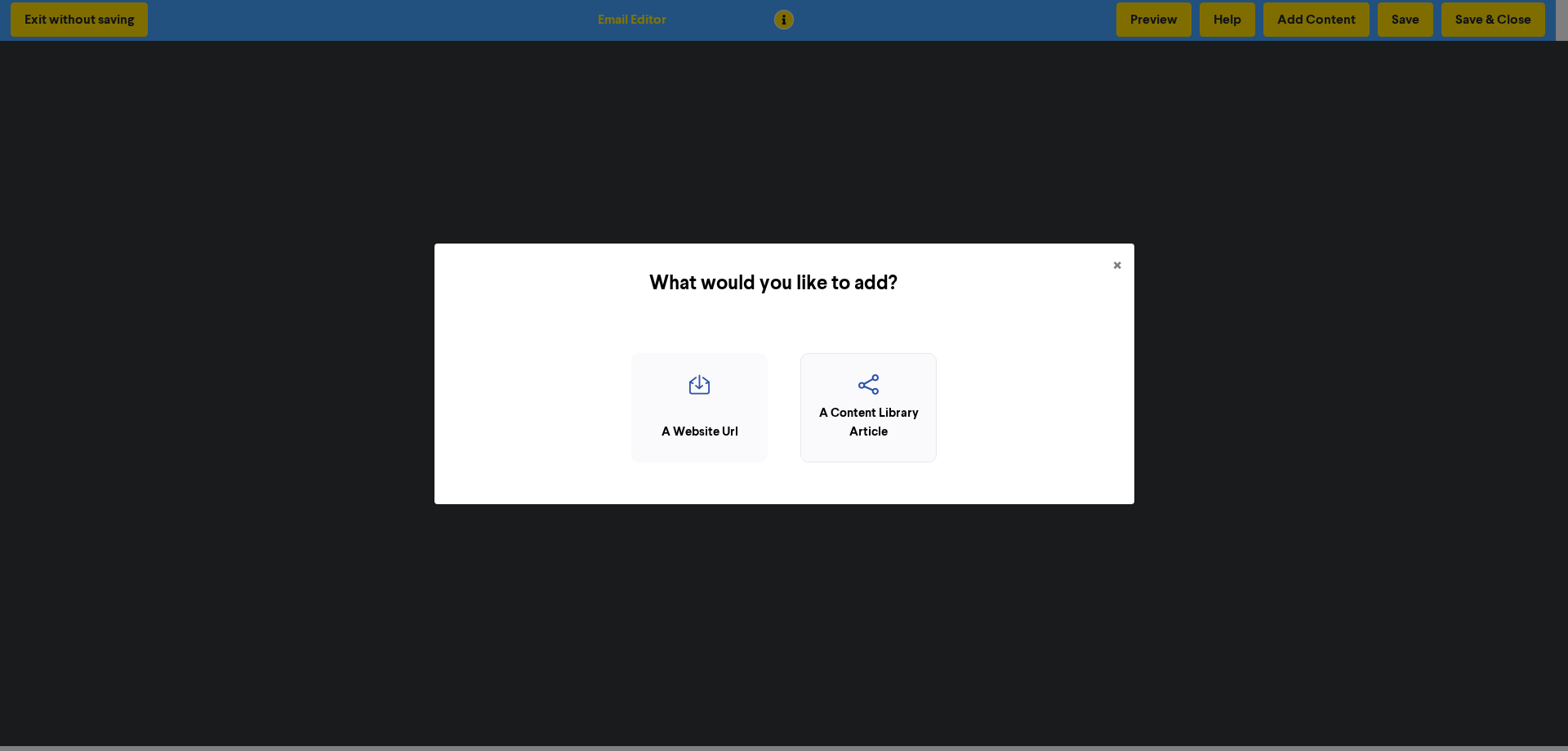
click at [889, 411] on div "A Content Library Article" at bounding box center [869, 422] width 119 height 36
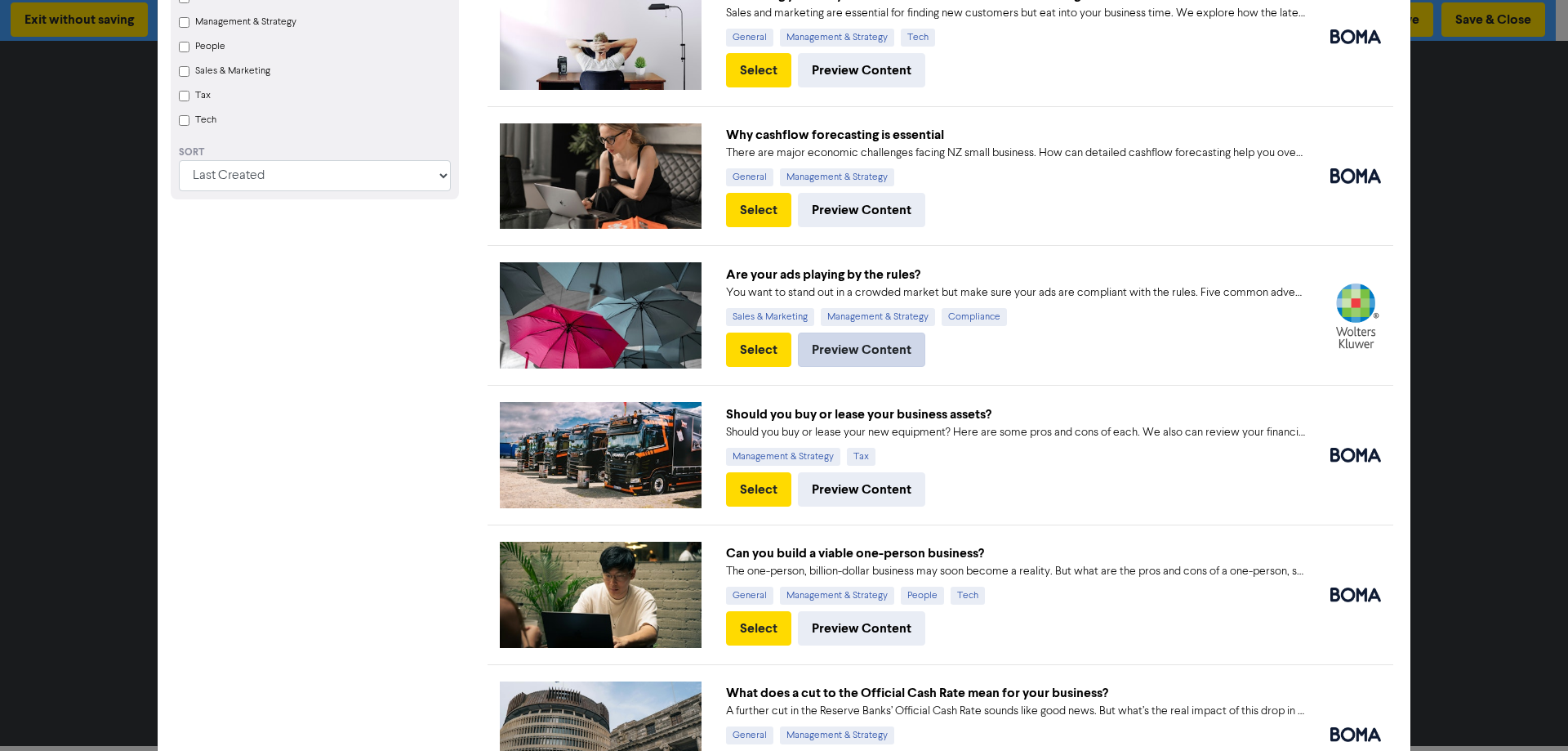
scroll to position [490, 0]
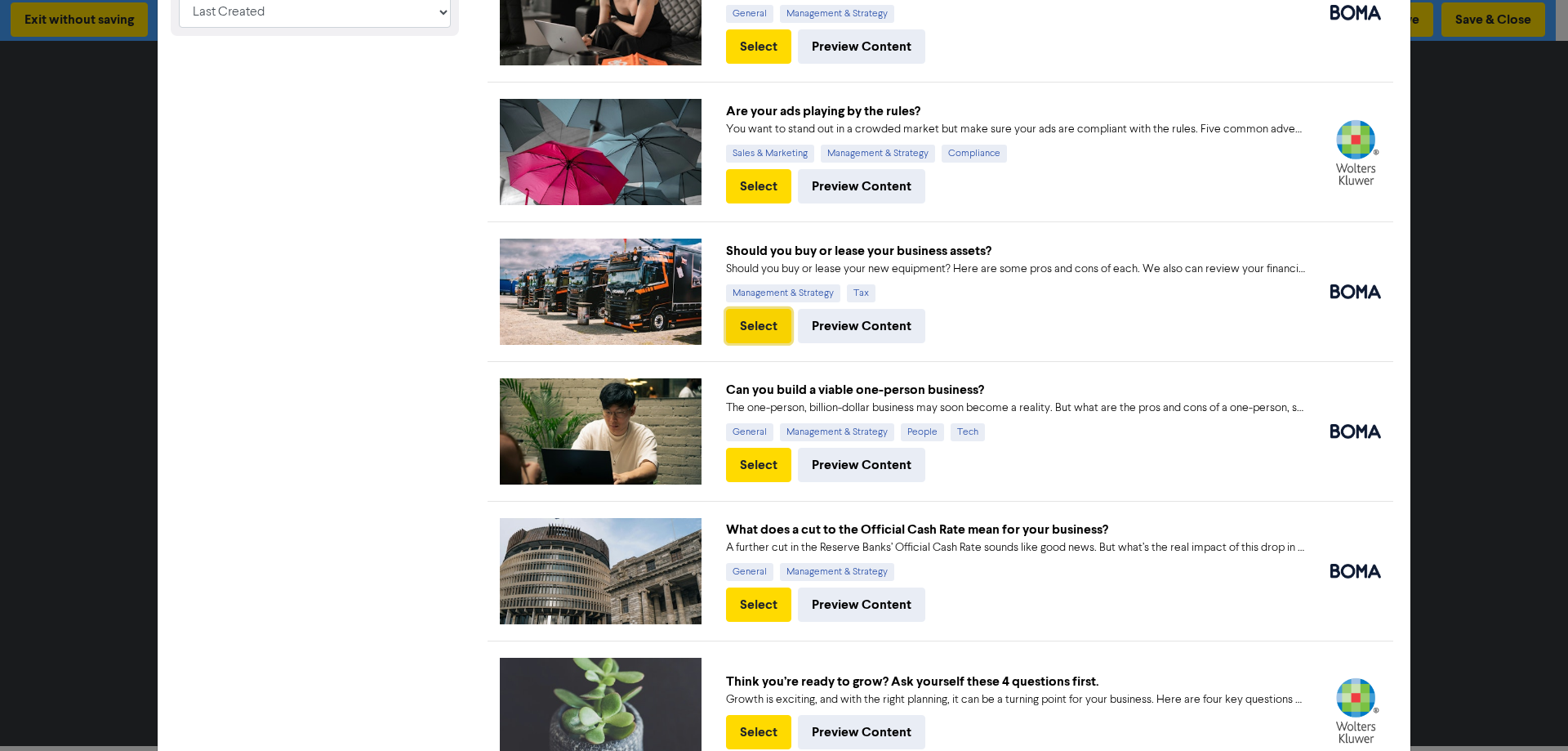
click at [753, 310] on button "Select" at bounding box center [759, 325] width 66 height 35
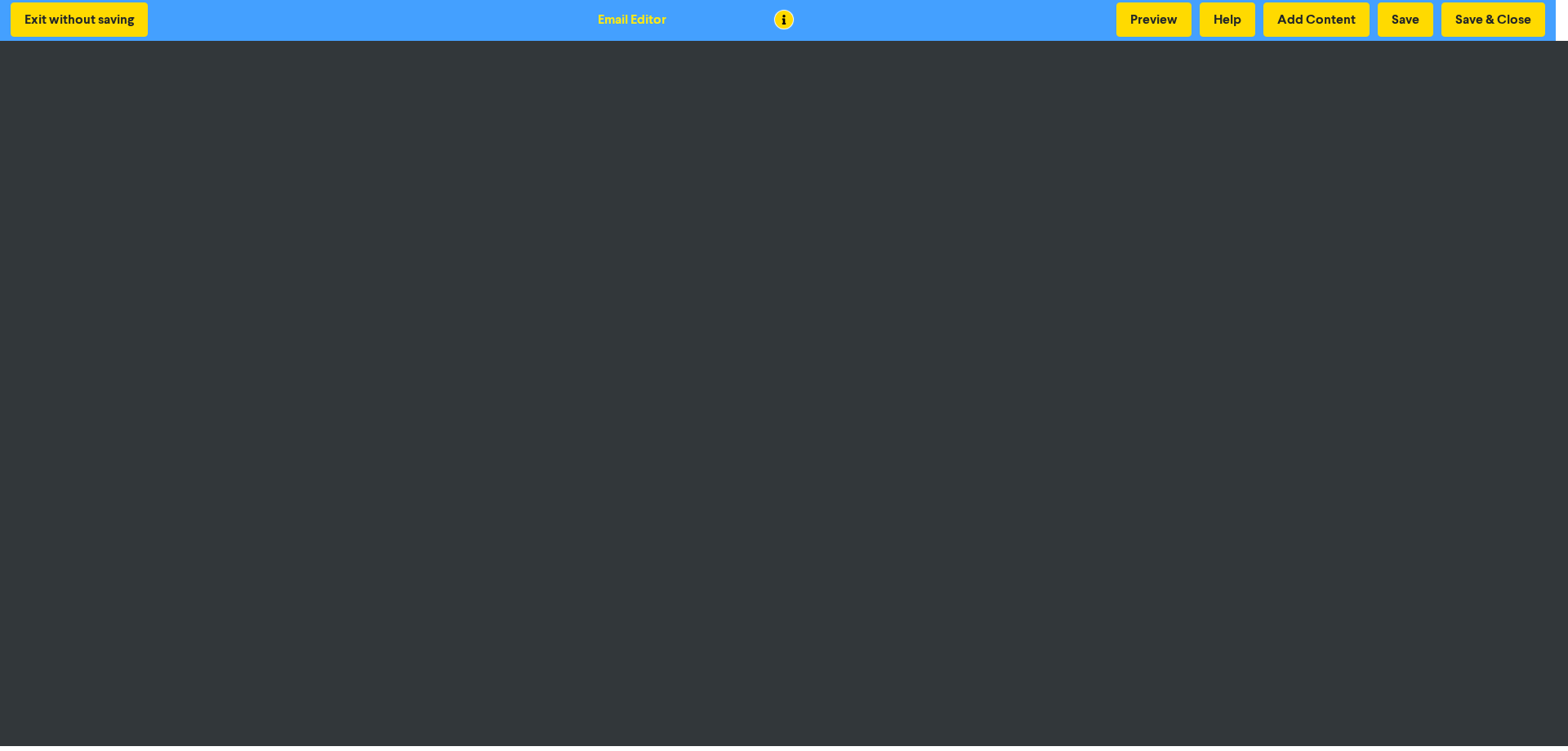
scroll to position [0, 0]
click at [1305, 21] on button "Add Content" at bounding box center [1316, 20] width 106 height 35
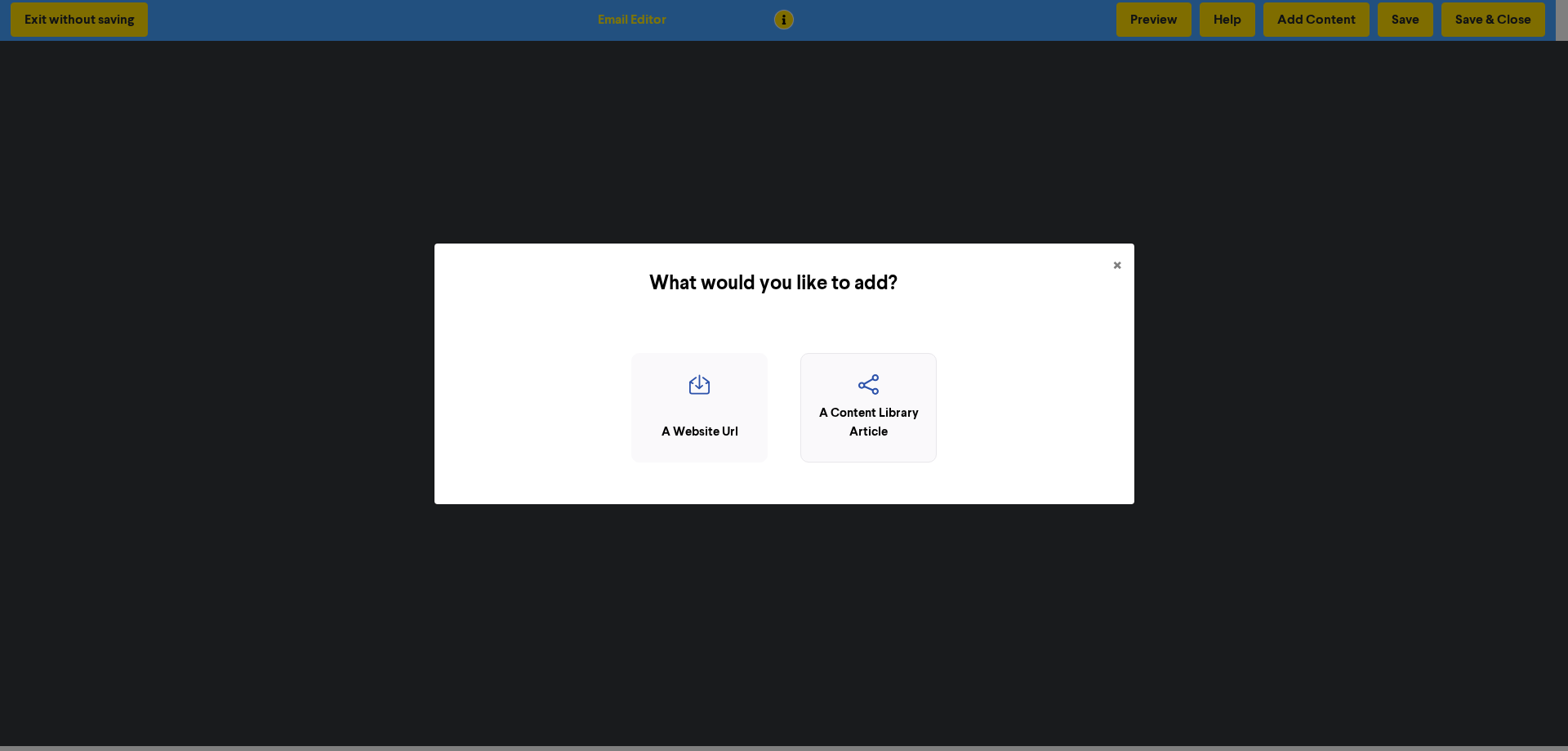
click at [887, 420] on div "A Content Library Article" at bounding box center [869, 422] width 119 height 36
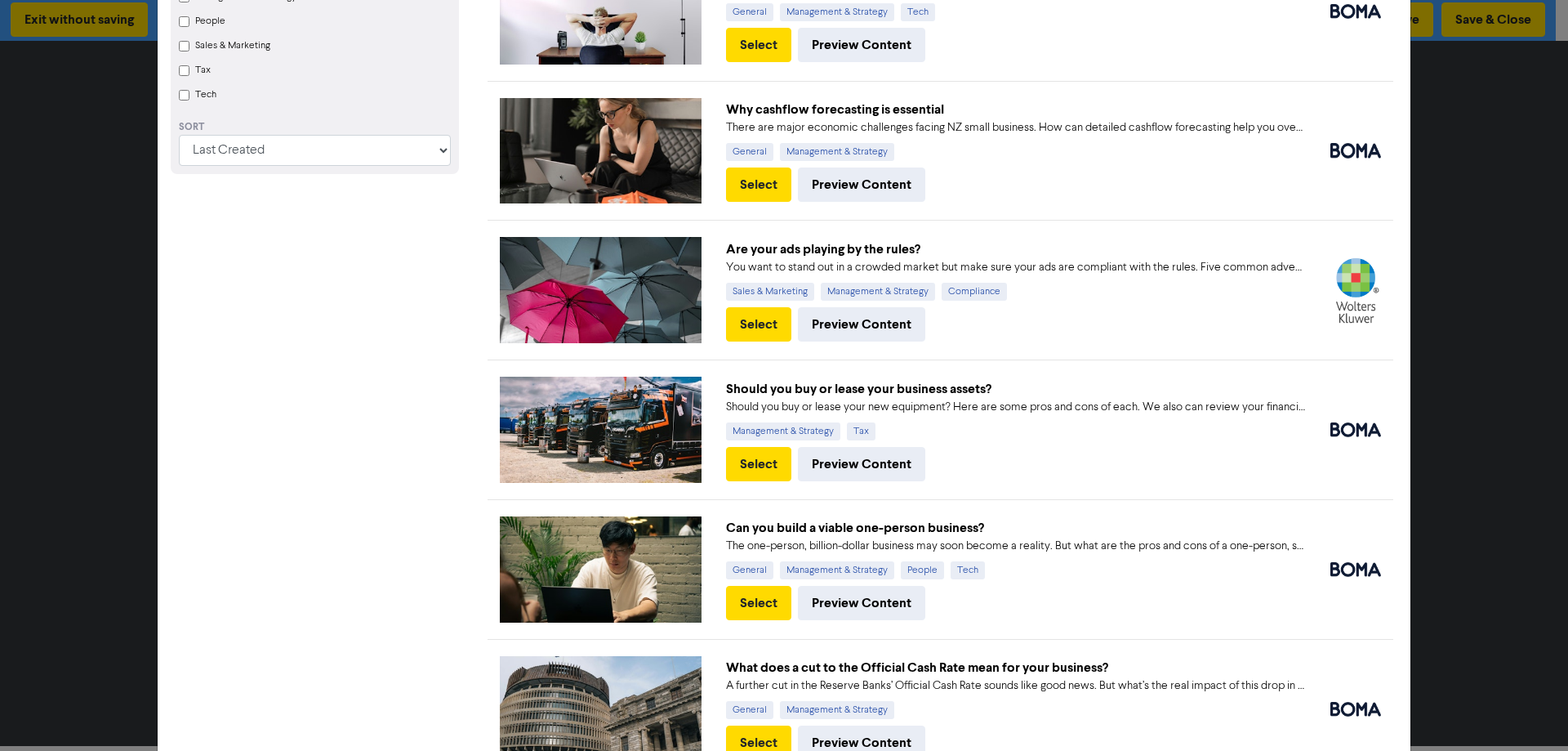
scroll to position [409, 0]
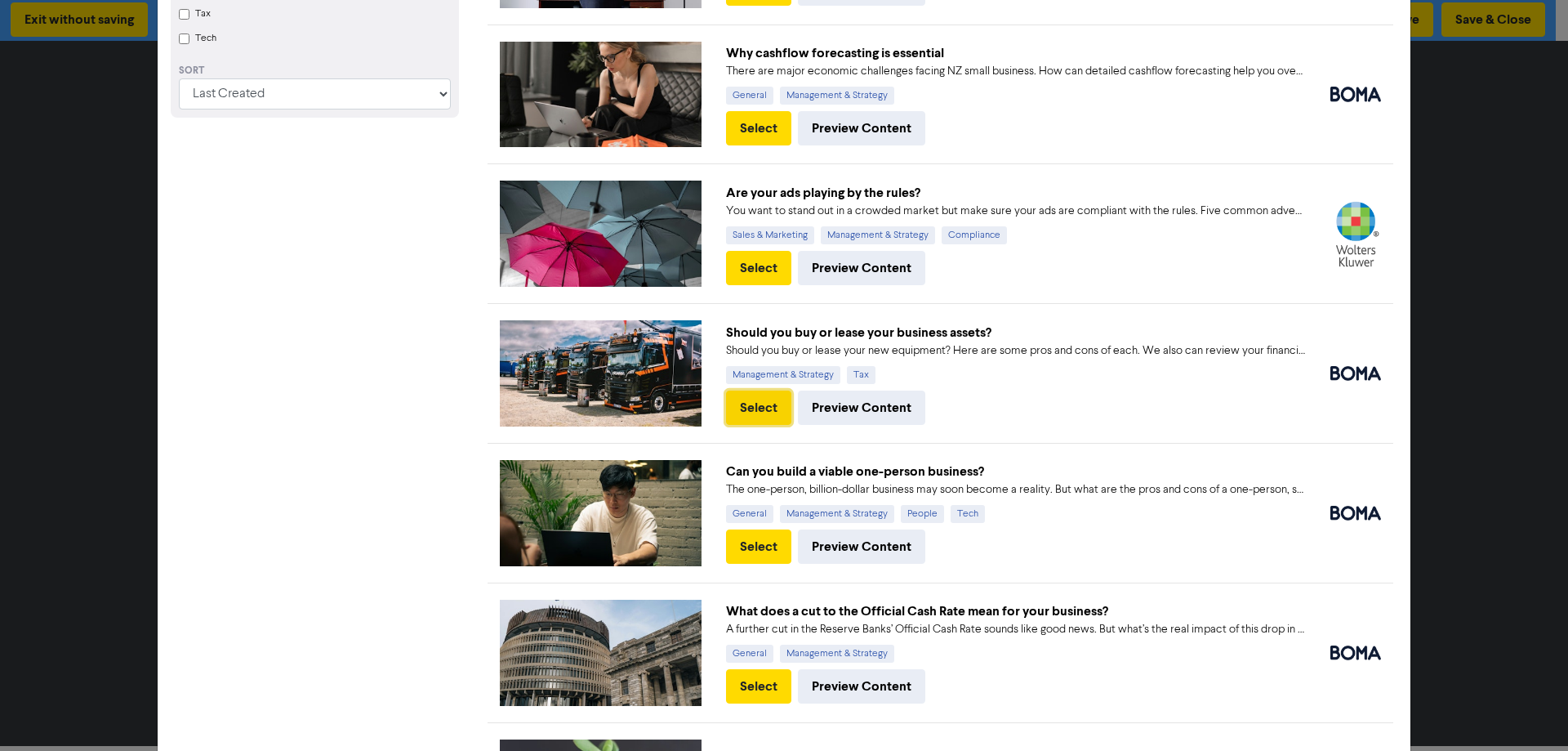
click at [740, 398] on button "Select" at bounding box center [759, 407] width 66 height 35
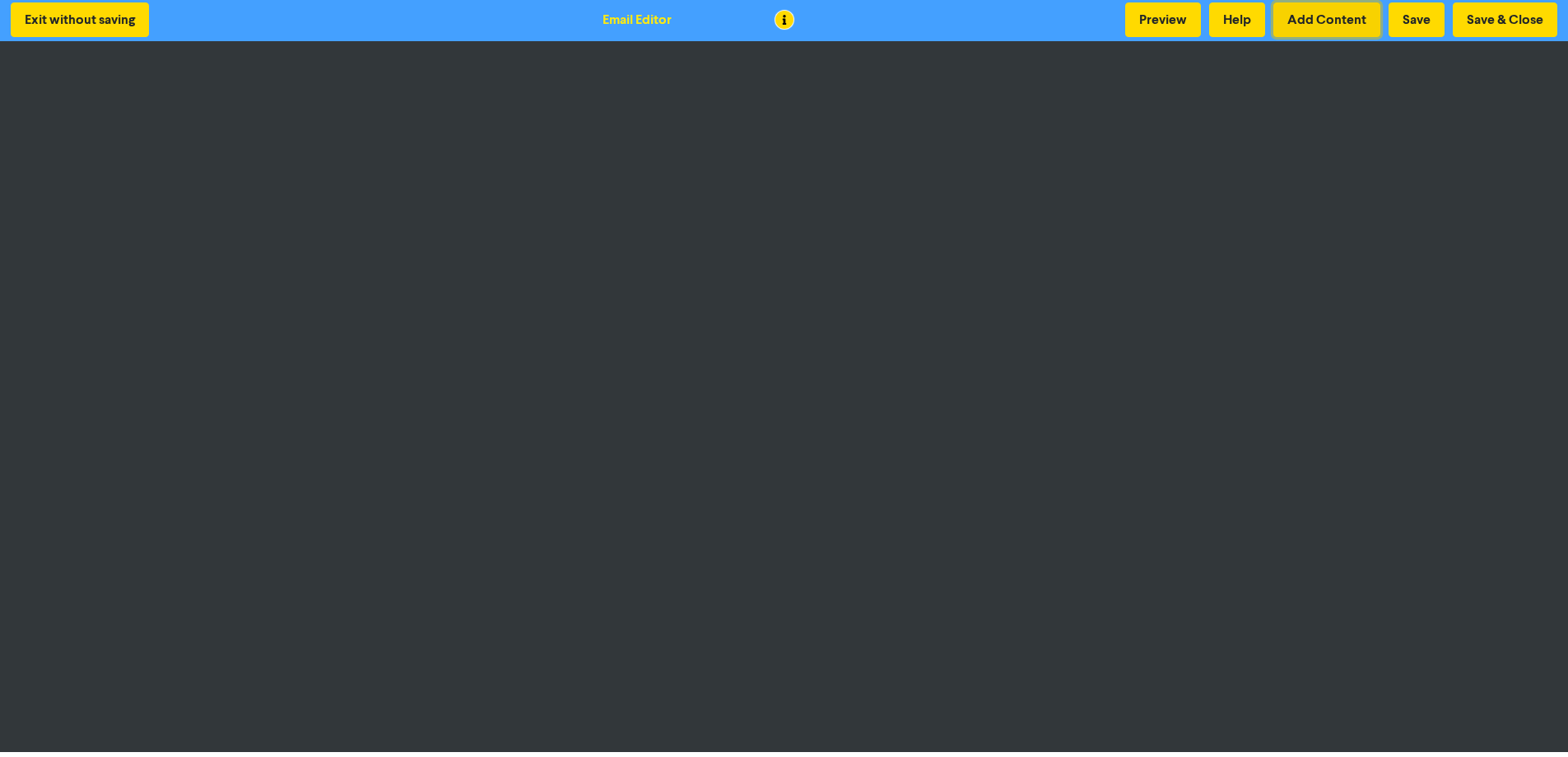
click at [1302, 21] on button "Add Content" at bounding box center [1327, 20] width 107 height 35
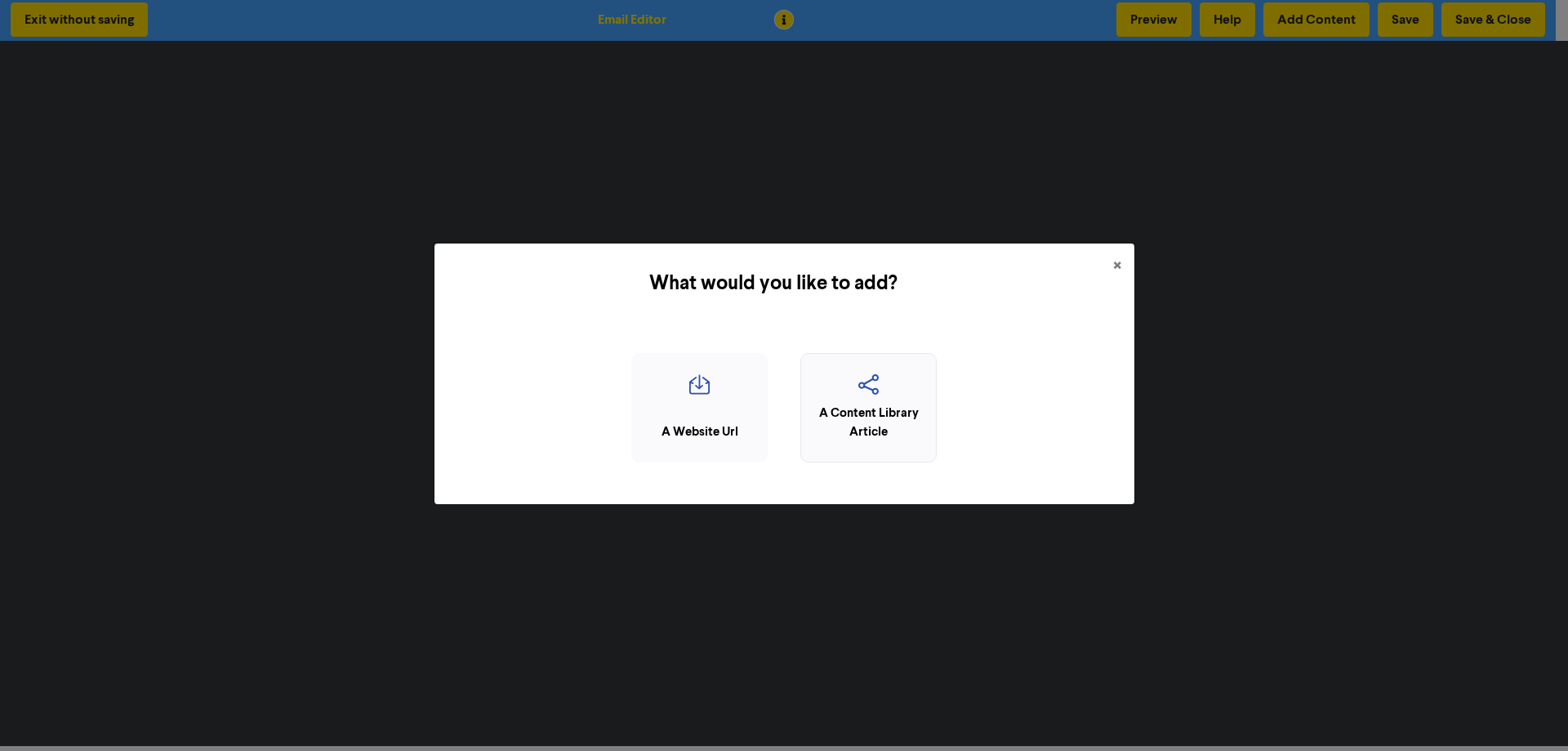
click at [890, 390] on icon "button" at bounding box center [869, 389] width 119 height 31
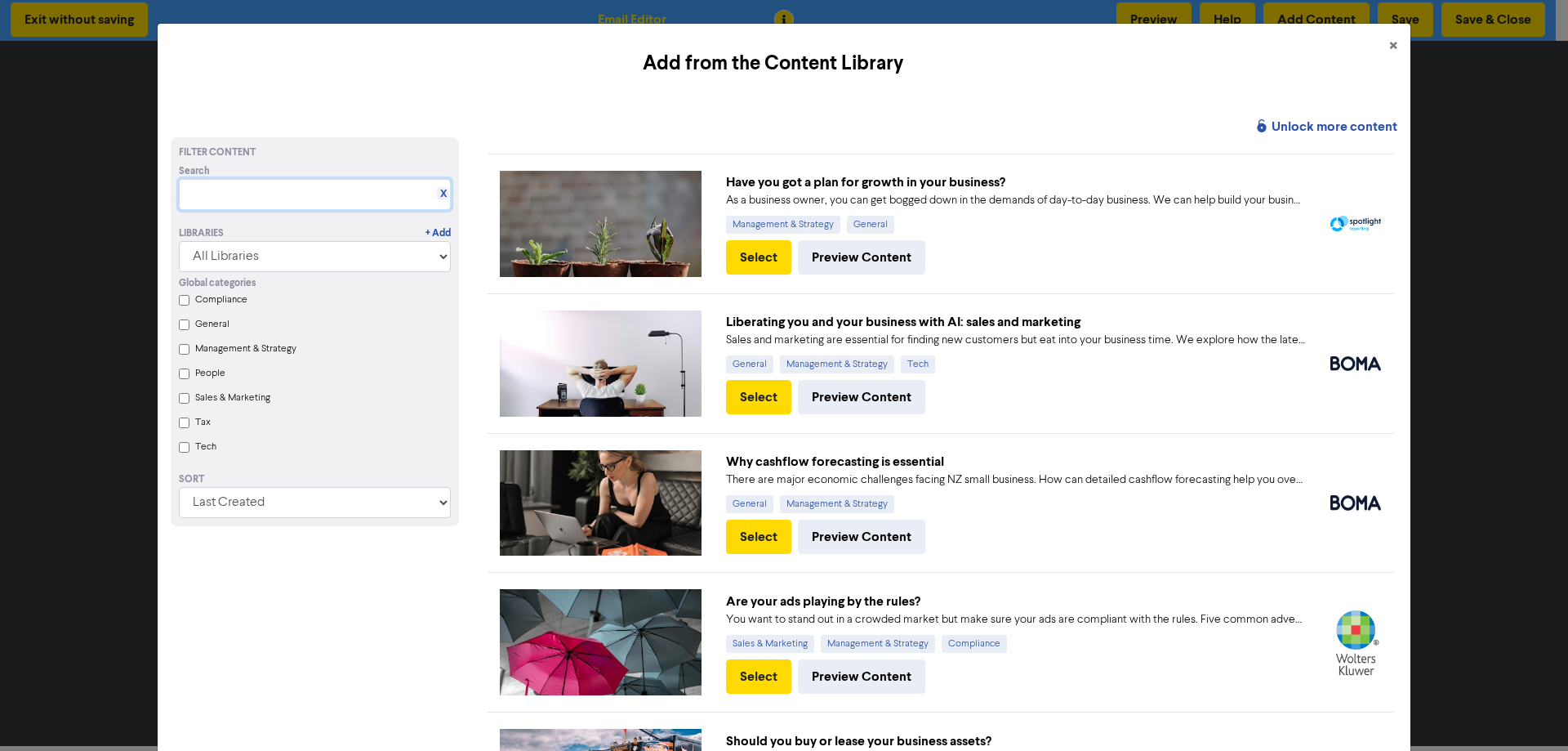
click at [223, 192] on input "text" at bounding box center [315, 194] width 272 height 31
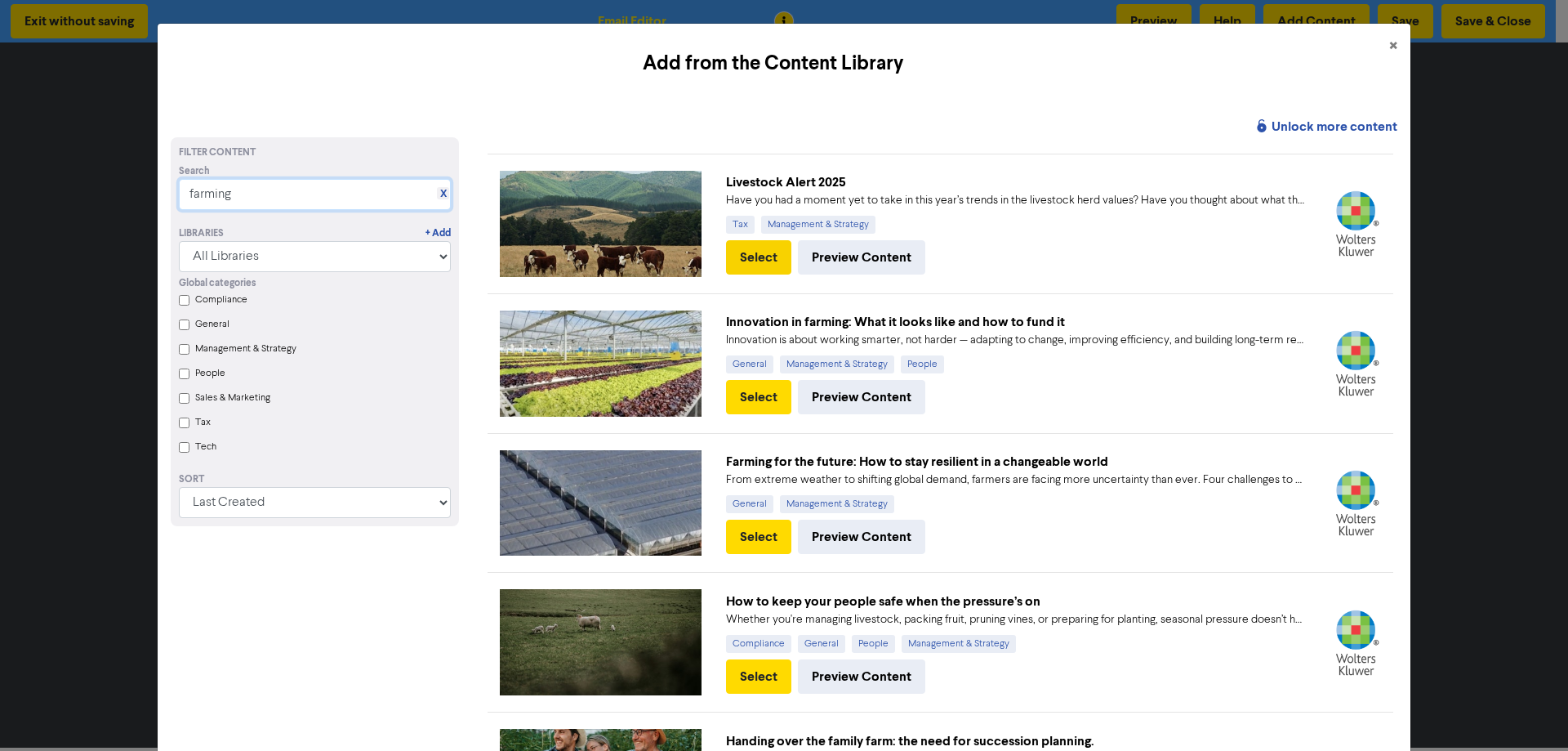
type input "farming"
click at [753, 254] on button "Select" at bounding box center [759, 257] width 66 height 35
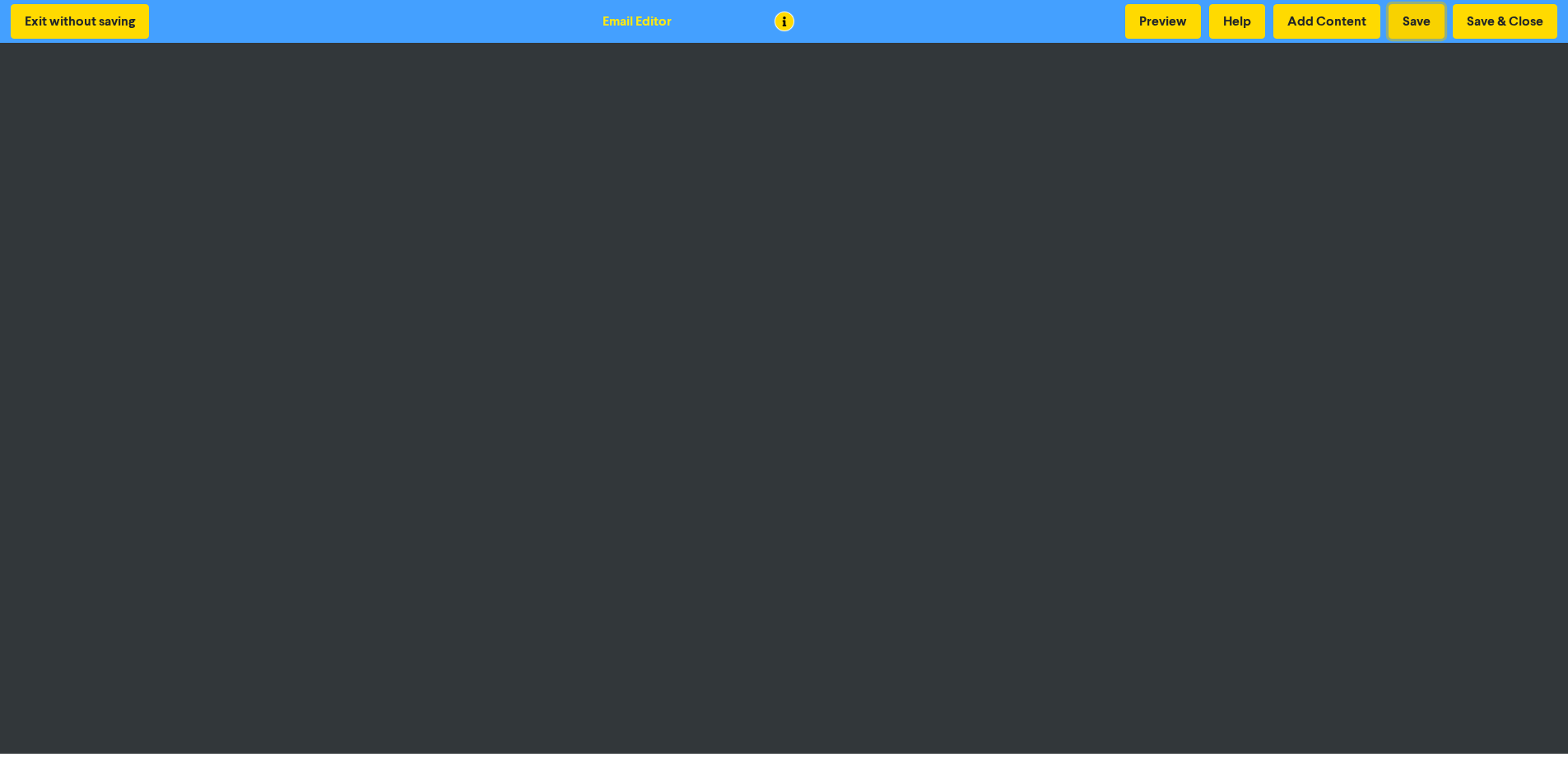
click at [1417, 16] on button "Save" at bounding box center [1416, 21] width 56 height 35
click at [1506, 17] on button "Save & Close" at bounding box center [1505, 21] width 105 height 35
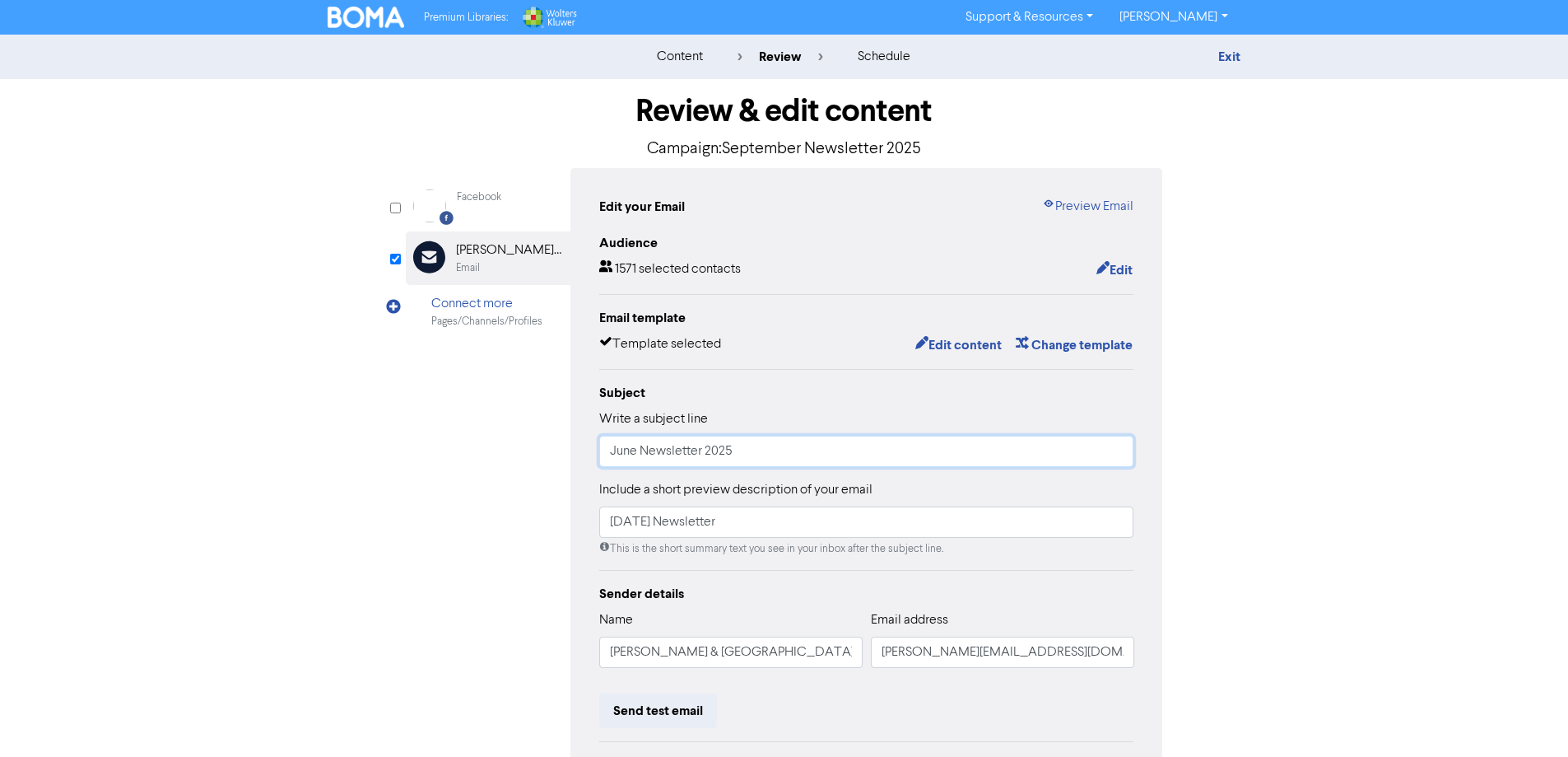
drag, startPoint x: 634, startPoint y: 454, endPoint x: 641, endPoint y: 469, distance: 16.6
click at [637, 457] on input "June Newsletter 2025" at bounding box center [867, 450] width 535 height 31
type input "September Newsletter 2025"
drag, startPoint x: 639, startPoint y: 527, endPoint x: 630, endPoint y: 547, distance: 21.9
click at [639, 528] on input "[DATE] Newsletter" at bounding box center [867, 522] width 535 height 31
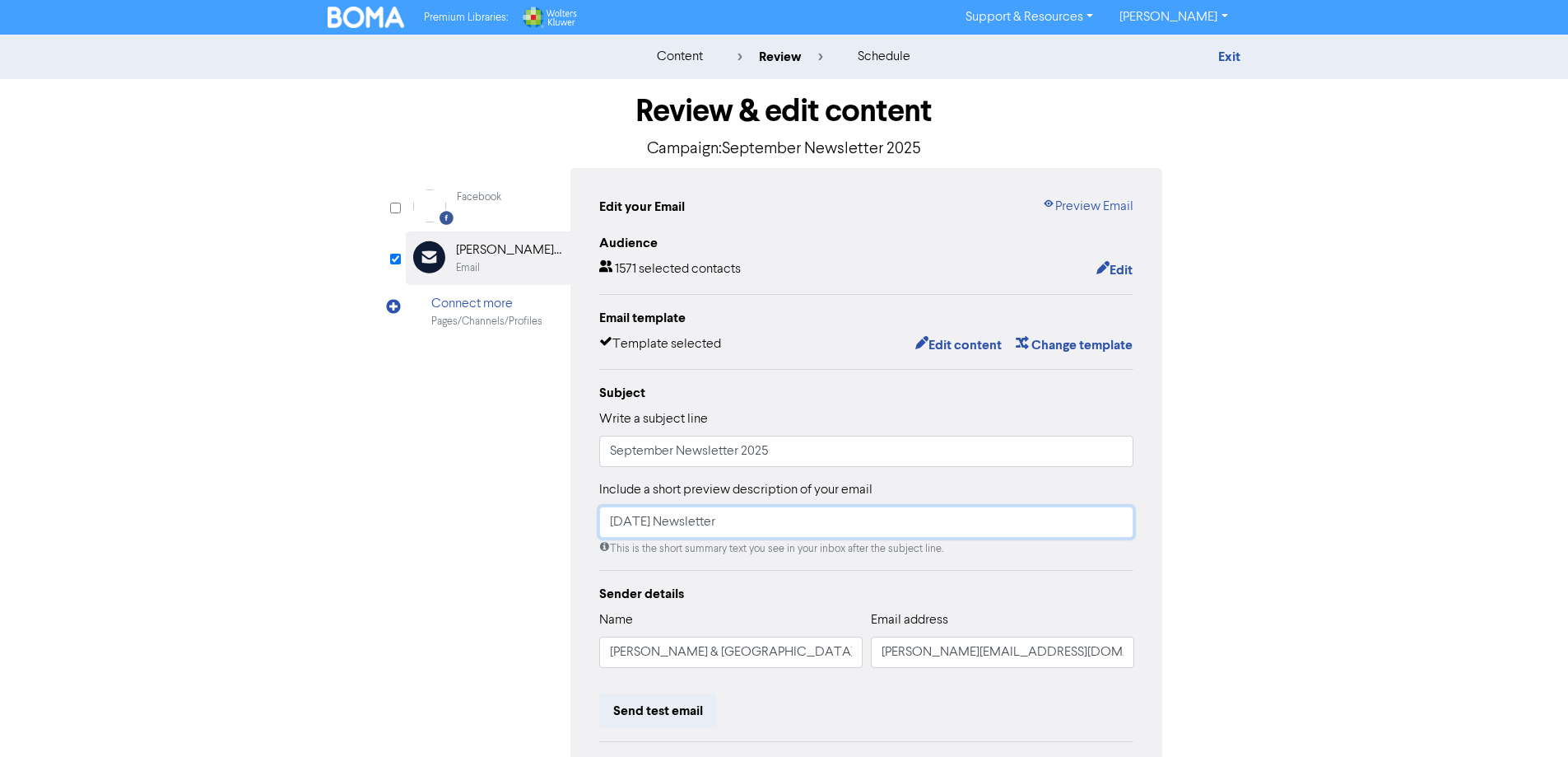
click at [976, 524] on input "[DATE] Newsletter" at bounding box center [867, 522] width 535 height 31
type input "[DATE] Newsletter"
click at [720, 610] on div "Sender details Name [PERSON_NAME] & [GEOGRAPHIC_DATA] Email address [PERSON_NAM…" at bounding box center [867, 711] width 535 height 256
click at [969, 348] on button "Edit content" at bounding box center [959, 345] width 88 height 21
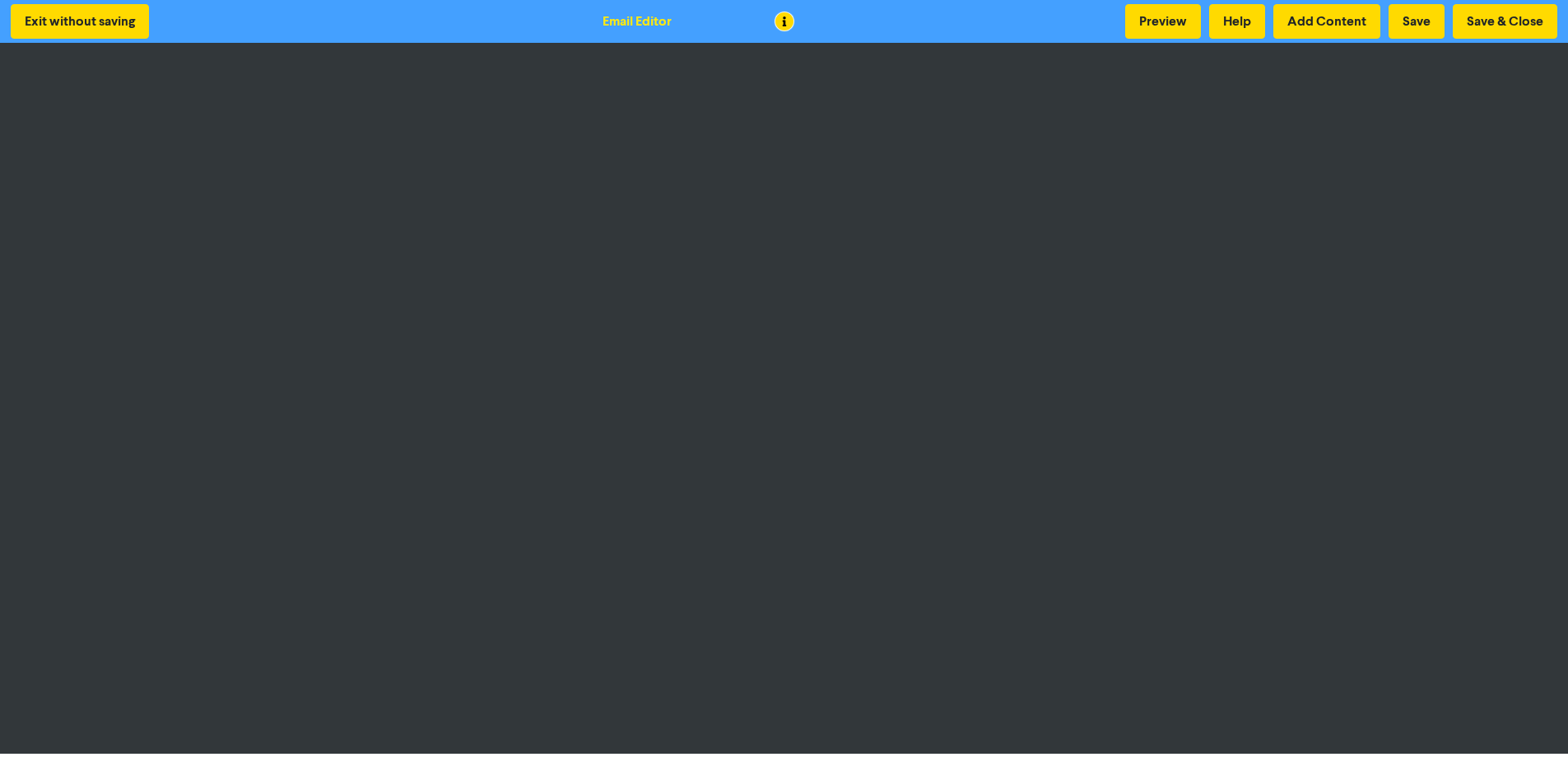
scroll to position [2, 0]
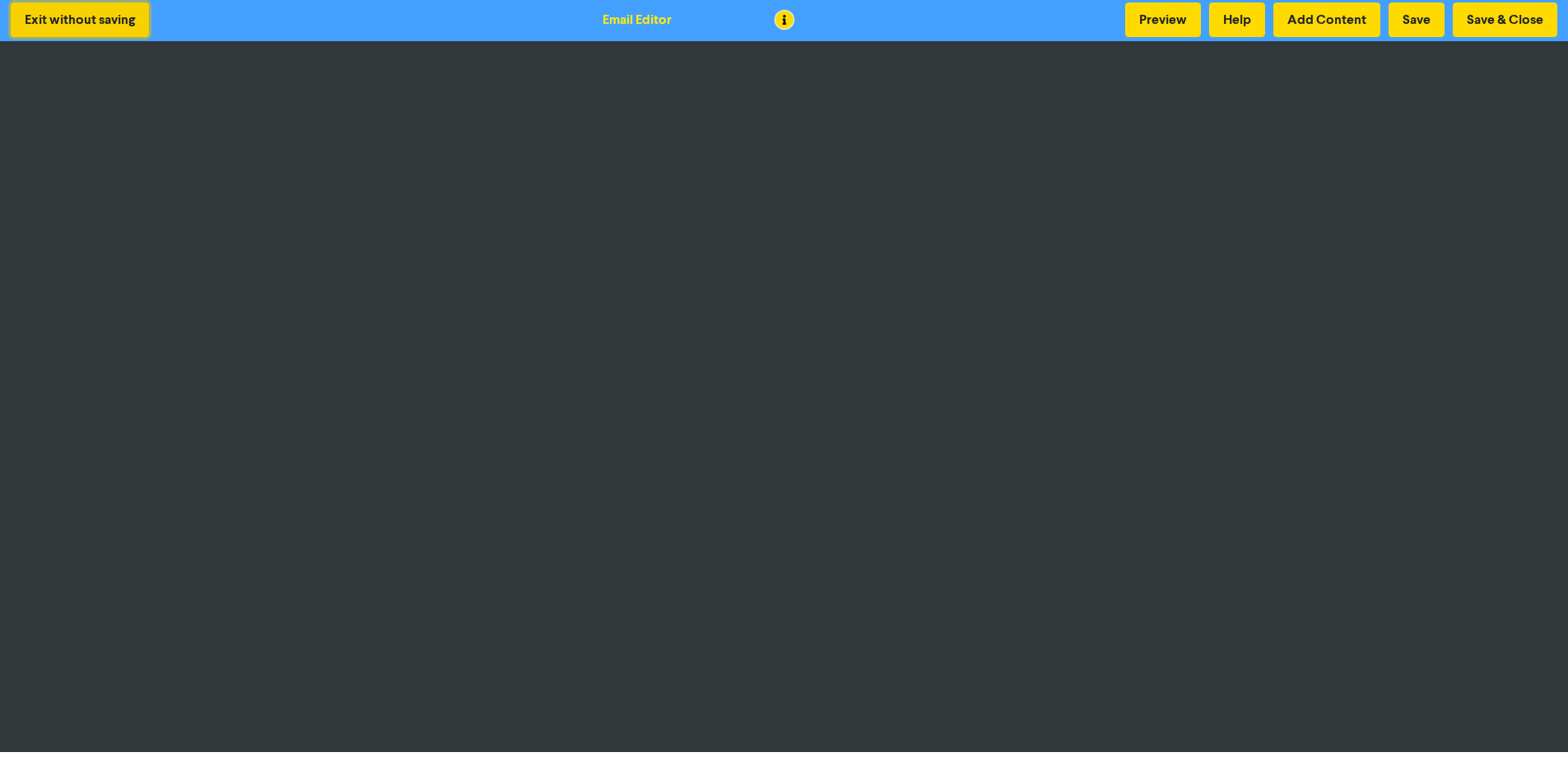
click at [87, 23] on button "Exit without saving" at bounding box center [80, 20] width 138 height 35
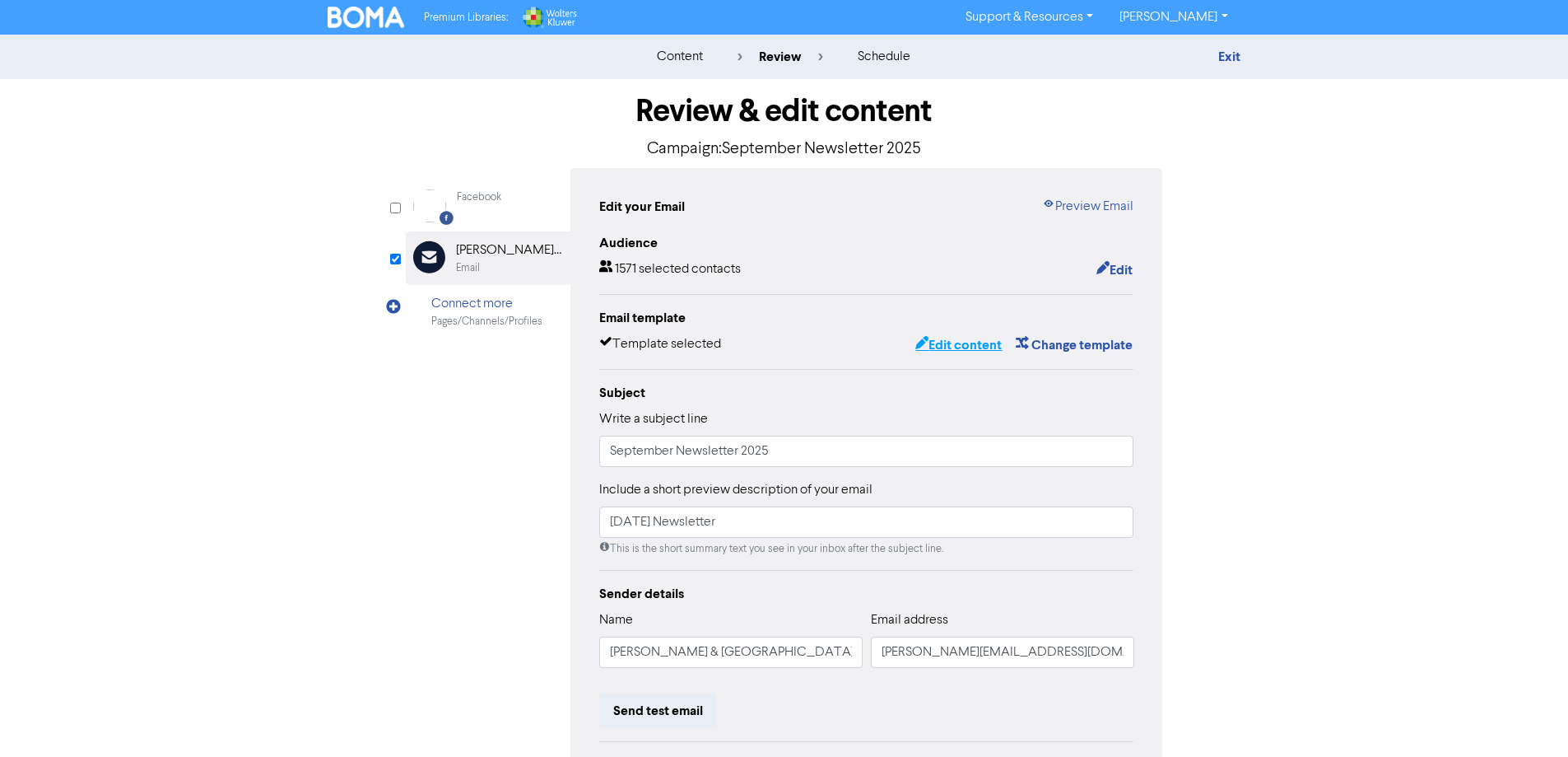
click at [933, 341] on button "Edit content" at bounding box center [959, 345] width 88 height 21
